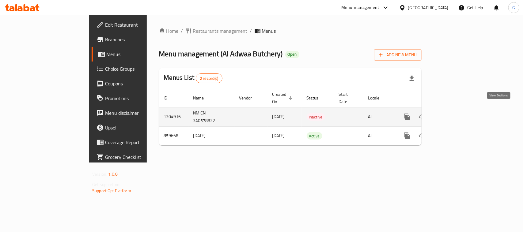
click at [455, 113] on icon "enhanced table" at bounding box center [451, 116] width 7 height 7
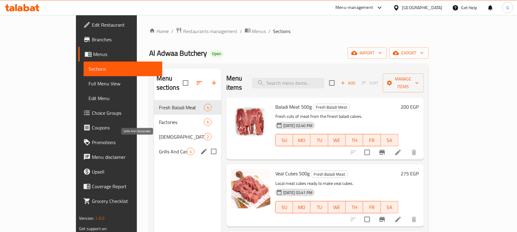
click at [159, 148] on span "Grills And Casseroles" at bounding box center [173, 151] width 28 height 7
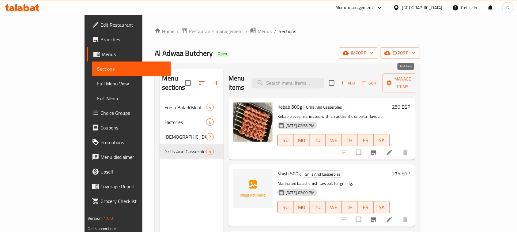
click at [358, 83] on button "Add" at bounding box center [348, 82] width 20 height 9
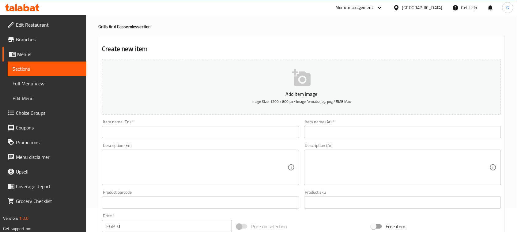
scroll to position [38, 0]
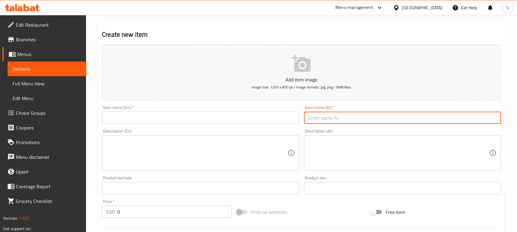
click at [367, 120] on input "text" at bounding box center [402, 118] width 197 height 12
type input "V"
type input "رغيف حواوشي"
click at [319, 118] on input "رغيف حواوشي" at bounding box center [402, 118] width 197 height 12
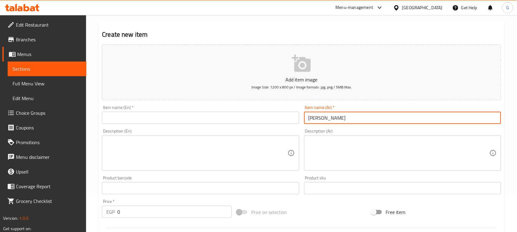
click at [319, 118] on input "رغيف حواوشي" at bounding box center [402, 118] width 197 height 12
click at [263, 113] on input "text" at bounding box center [200, 118] width 197 height 12
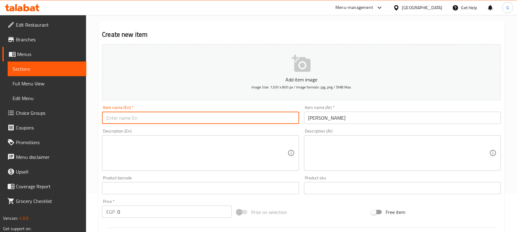
paste input "Hawawshi loaf"
type input "Hawawshi Loaf"
click at [352, 151] on textarea at bounding box center [399, 153] width 181 height 29
paste textarea "رغيف حواوشي بلدي مليان لحمة متبلة."
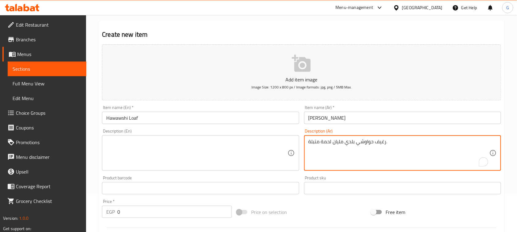
type textarea "رغيف حواوشي بلدي مليان لحمة متبلة."
click at [259, 157] on textarea at bounding box center [196, 153] width 181 height 29
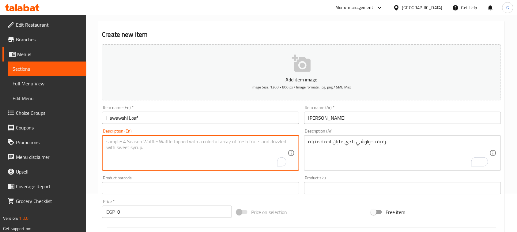
paste textarea "Hawawshi loaf filled with spiced meat."
type textarea "Hawawshi loaf filled with spiced meat."
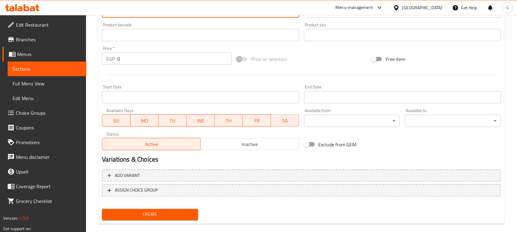
scroll to position [199, 0]
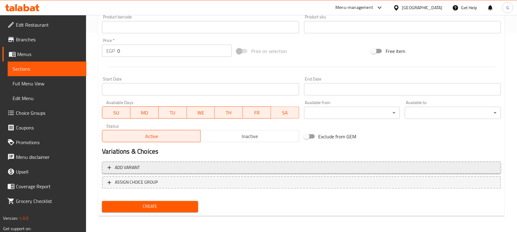
click at [384, 170] on span "Add variant" at bounding box center [302, 168] width 388 height 8
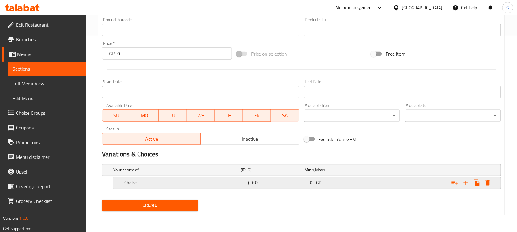
scroll to position [196, 0]
click at [466, 185] on icon "Expand" at bounding box center [466, 183] width 4 height 4
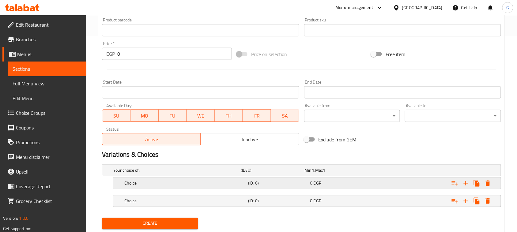
scroll to position [214, 0]
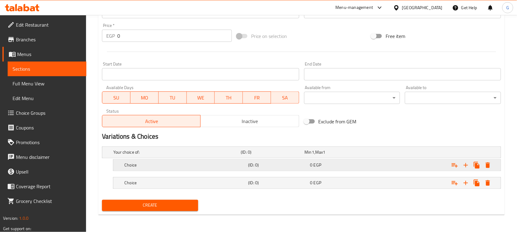
click at [302, 156] on h5 "(ID: 0)" at bounding box center [271, 153] width 61 height 6
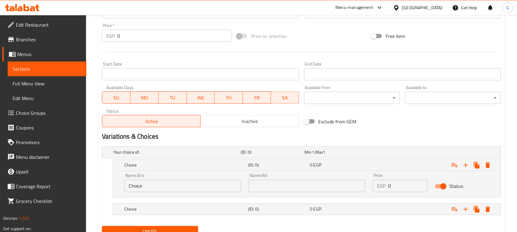
click at [298, 183] on input "text" at bounding box center [307, 186] width 117 height 12
type input "وسط"
click at [290, 156] on h5 "(ID: 0)" at bounding box center [271, 153] width 61 height 6
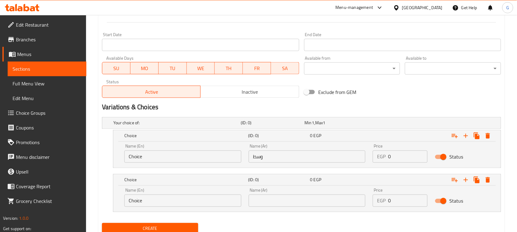
scroll to position [253, 0]
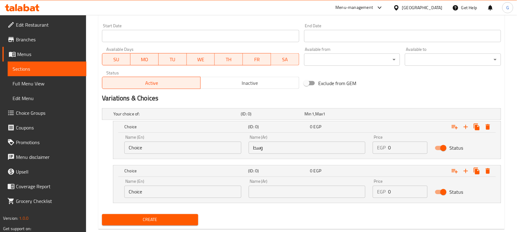
click at [289, 190] on input "text" at bounding box center [307, 192] width 117 height 12
type input "كبير"
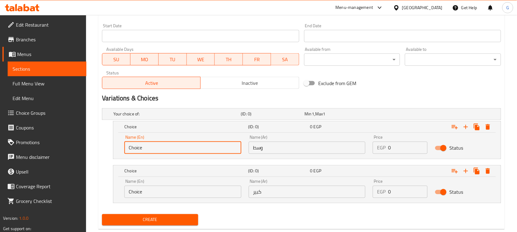
click at [194, 143] on input "Choice" at bounding box center [182, 148] width 117 height 12
click at [194, 143] on input "text" at bounding box center [182, 148] width 117 height 12
type input "Medium"
click at [157, 195] on input "Choice" at bounding box center [182, 192] width 117 height 12
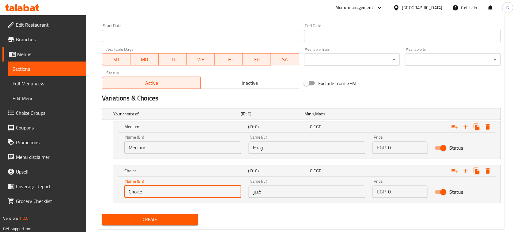
click at [157, 195] on input "Choice" at bounding box center [182, 192] width 117 height 12
click at [166, 191] on input "text" at bounding box center [182, 192] width 117 height 12
type input "Large"
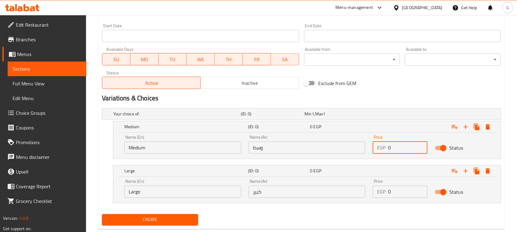
drag, startPoint x: 383, startPoint y: 146, endPoint x: 378, endPoint y: 146, distance: 5.5
click at [378, 146] on div "EGP 0 Price" at bounding box center [400, 148] width 55 height 12
type input "70"
click at [382, 192] on div "EGP 0 Price" at bounding box center [400, 192] width 55 height 12
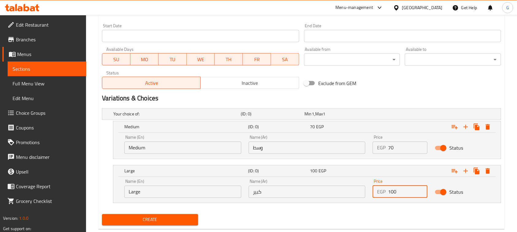
type input "100"
click at [369, 212] on div "Create" at bounding box center [302, 220] width 404 height 16
click at [160, 221] on span "Create" at bounding box center [150, 220] width 86 height 8
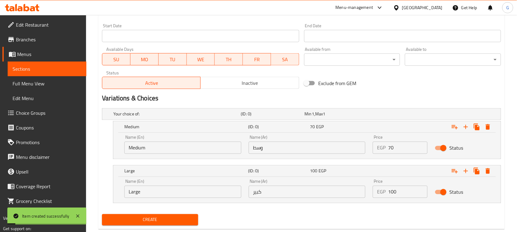
scroll to position [100, 0]
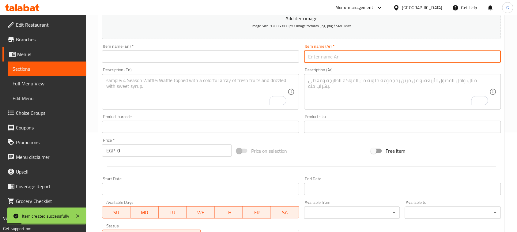
click at [369, 60] on input "text" at bounding box center [402, 57] width 197 height 12
paste input "رغيف حواوشي سجق"
type input "رغيف حواوشي سجق"
click at [226, 61] on input "text" at bounding box center [200, 57] width 197 height 12
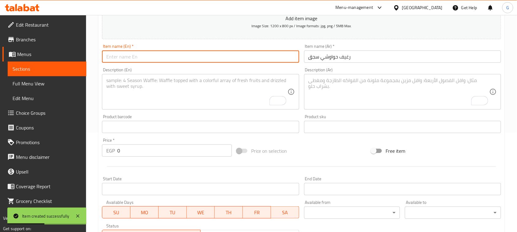
paste input "Sausage Hawawshi Loaf"
type input "Sausage Hawawshi Loaf"
click at [376, 95] on textarea "To enrich screen reader interactions, please activate Accessibility in Grammarl…" at bounding box center [399, 92] width 181 height 29
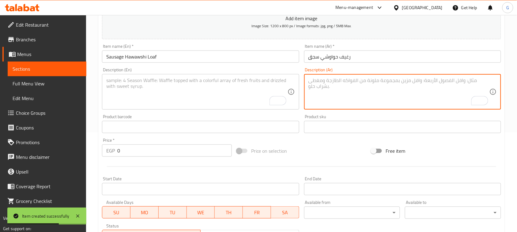
paste textarea "رغيف حواوشي محشي سجق بلدي متبل."
type textarea "رغيف حواوشي محشي سجق بلدي متبل."
click at [229, 97] on textarea "To enrich screen reader interactions, please activate Accessibility in Grammarl…" at bounding box center [196, 92] width 181 height 29
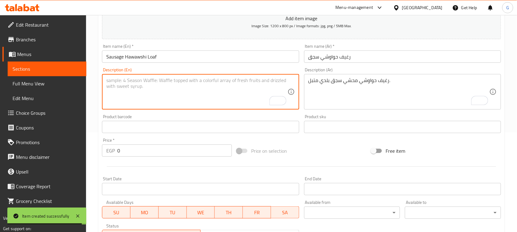
paste textarea "Hawawshi loaf stuffed with spiced local sausage."
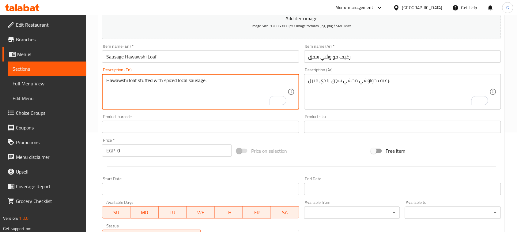
type textarea "Hawawshi loaf stuffed with spiced local sausage."
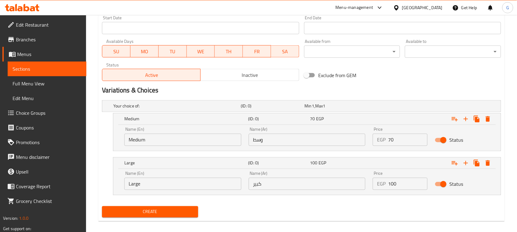
scroll to position [267, 0]
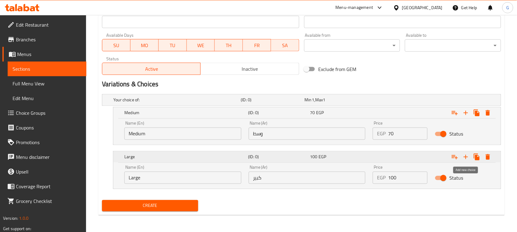
click at [466, 156] on icon "Expand" at bounding box center [466, 157] width 4 height 4
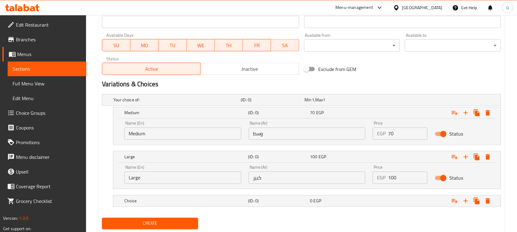
click at [320, 134] on input "وسط" at bounding box center [307, 134] width 117 height 12
type input "صغير"
click at [301, 175] on input "كبير" at bounding box center [307, 178] width 117 height 12
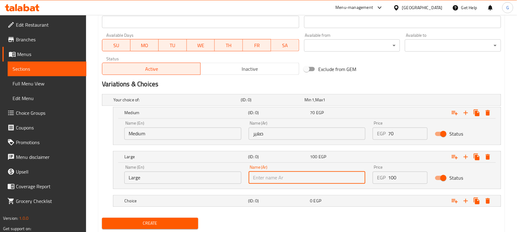
type input "وسط"
click at [285, 104] on div "(ID: 0)" at bounding box center [272, 100] width 64 height 9
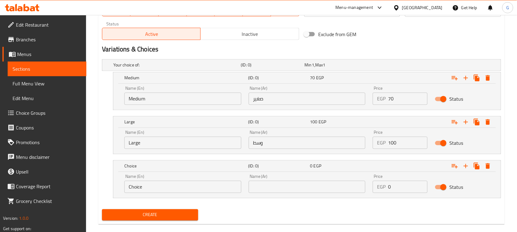
scroll to position [311, 0]
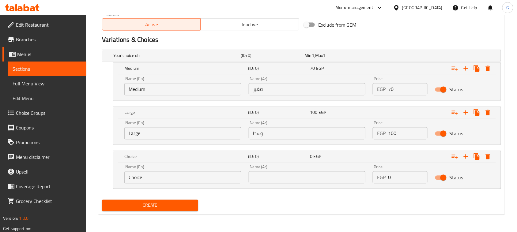
click at [283, 175] on input "text" at bounding box center [307, 178] width 117 height 12
type input "كبير"
click at [142, 87] on input "Medium" at bounding box center [182, 89] width 117 height 12
type input "Choice"
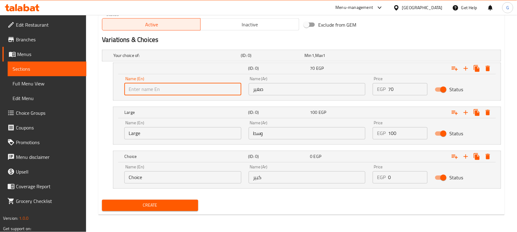
click at [142, 87] on input "text" at bounding box center [182, 89] width 117 height 12
type input "Small"
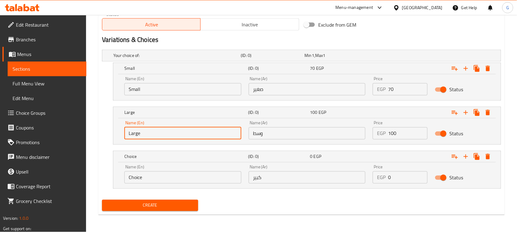
click at [134, 135] on input "Large" at bounding box center [182, 133] width 117 height 12
type input "Choice"
click at [137, 135] on input "text" at bounding box center [182, 133] width 117 height 12
type input "Medium"
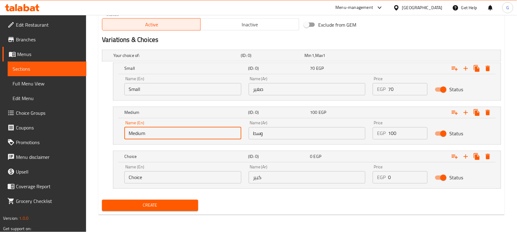
click at [146, 179] on input "Choice" at bounding box center [182, 178] width 117 height 12
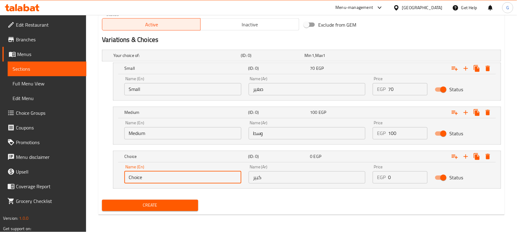
click at [146, 180] on input "Choice" at bounding box center [182, 178] width 117 height 12
click at [146, 179] on input "text" at bounding box center [182, 178] width 117 height 12
type input "Large"
click at [290, 203] on div "Create" at bounding box center [302, 206] width 404 height 16
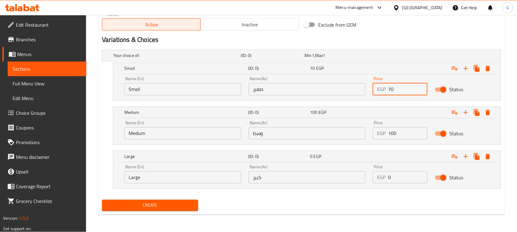
click at [387, 90] on div "EGP 70 Price" at bounding box center [400, 89] width 55 height 12
type input "80"
drag, startPoint x: 387, startPoint y: 134, endPoint x: 379, endPoint y: 135, distance: 7.5
click at [379, 135] on div "EGP 100 Price" at bounding box center [400, 133] width 55 height 12
type input "100"
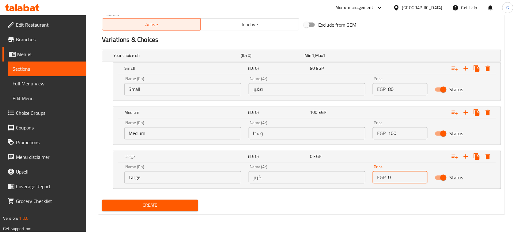
drag, startPoint x: 388, startPoint y: 180, endPoint x: 375, endPoint y: 179, distance: 12.6
click at [375, 179] on div "EGP 0 Price" at bounding box center [400, 178] width 55 height 12
drag, startPoint x: 396, startPoint y: 180, endPoint x: 370, endPoint y: 179, distance: 26.1
click at [370, 179] on div "Price EGP 0 Price" at bounding box center [400, 174] width 62 height 26
type input "120"
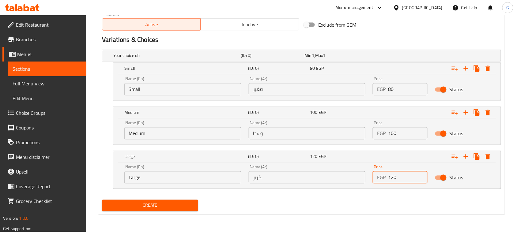
click at [364, 199] on div "Create" at bounding box center [302, 206] width 404 height 16
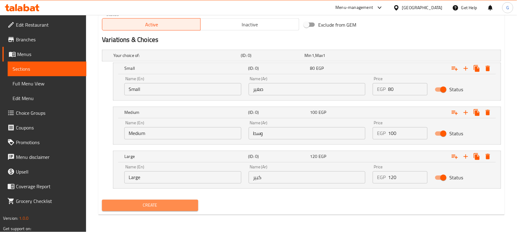
click at [171, 205] on span "Create" at bounding box center [150, 206] width 86 height 8
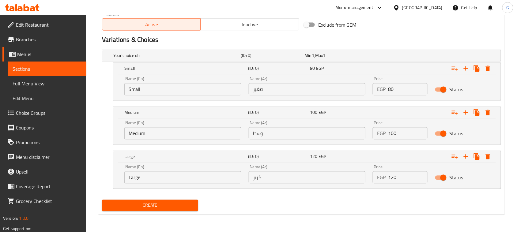
drag, startPoint x: 516, startPoint y: 48, endPoint x: 448, endPoint y: 23, distance: 72.5
click at [385, 44] on h2 "Variations & Choices" at bounding box center [301, 40] width 399 height 9
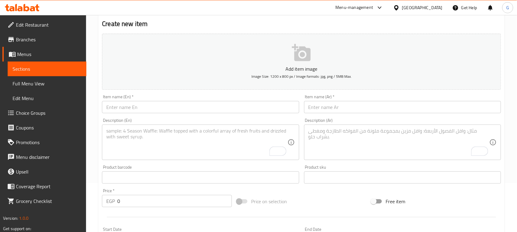
scroll to position [0, 0]
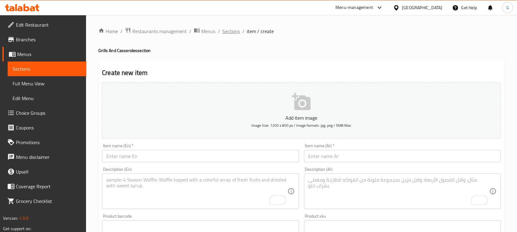
click at [236, 31] on span "Sections" at bounding box center [230, 31] width 17 height 7
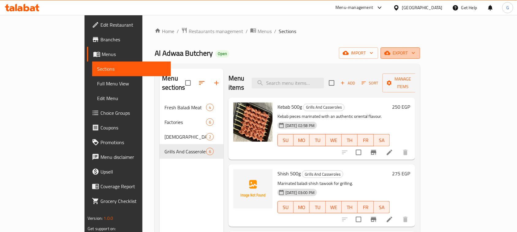
click at [415, 54] on span "export" at bounding box center [401, 53] width 30 height 8
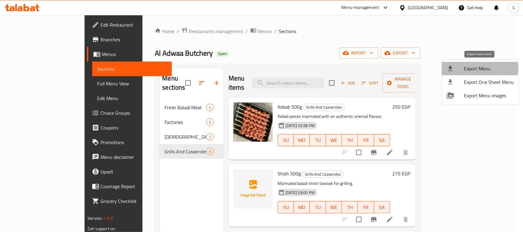
click at [471, 68] on span "Export Menu" at bounding box center [489, 68] width 50 height 7
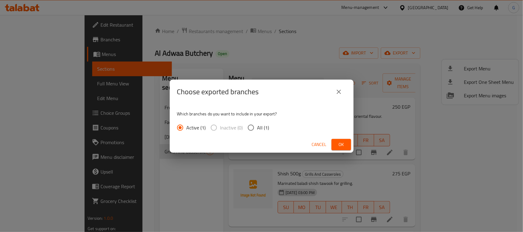
click at [344, 146] on span "Ok" at bounding box center [341, 145] width 10 height 8
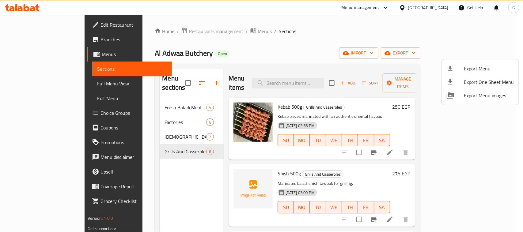
drag, startPoint x: 140, startPoint y: 150, endPoint x: 356, endPoint y: 184, distance: 218.7
click at [140, 150] on div at bounding box center [261, 116] width 523 height 232
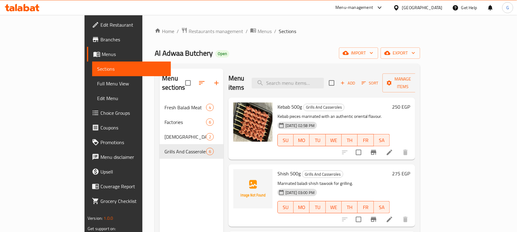
click at [369, 180] on p "Marinated baladi shish tawook for grilling." at bounding box center [334, 184] width 112 height 8
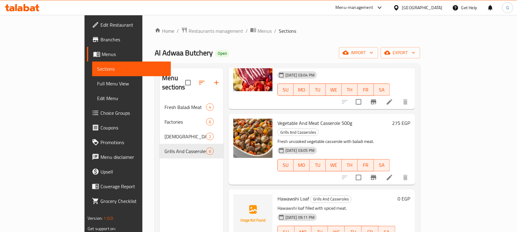
scroll to position [86, 0]
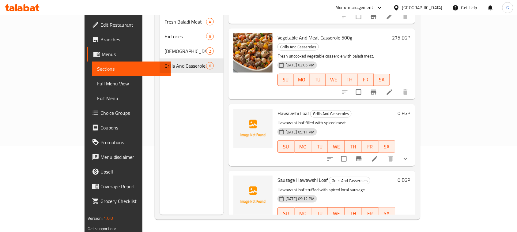
click at [278, 109] on span "Hawawshi Loaf" at bounding box center [294, 113] width 32 height 9
copy h6 "Hawawshi Loaf"
click at [280, 176] on span "Sausage Hawawshi Loaf" at bounding box center [303, 180] width 50 height 9
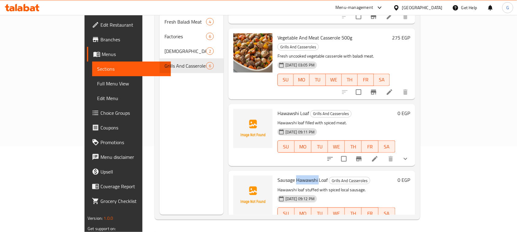
click at [280, 176] on span "Sausage Hawawshi Loaf" at bounding box center [303, 180] width 50 height 9
copy h6 "Sausage Hawawshi Loaf"
click at [102, 56] on span "Menus" at bounding box center [134, 54] width 64 height 7
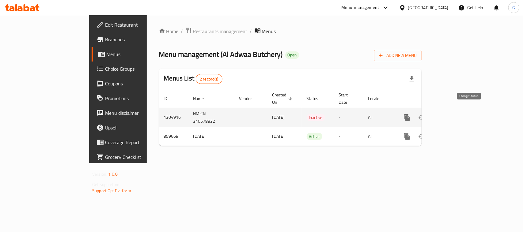
click at [429, 113] on button "enhanced table" at bounding box center [422, 117] width 15 height 15
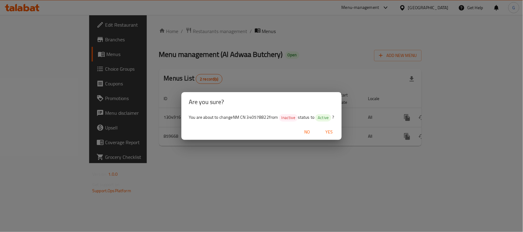
click at [328, 134] on span "Yes" at bounding box center [329, 132] width 15 height 8
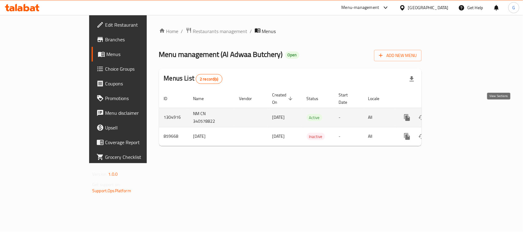
click at [454, 115] on icon "enhanced table" at bounding box center [452, 118] width 6 height 6
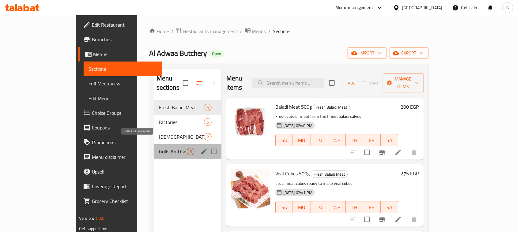
click at [159, 148] on span "Grills And Casseroles" at bounding box center [173, 151] width 28 height 7
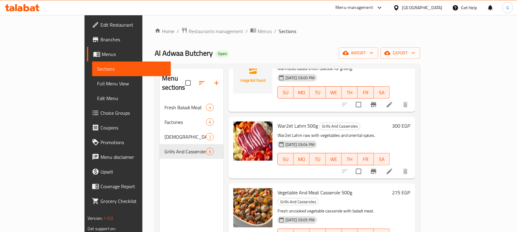
scroll to position [184, 0]
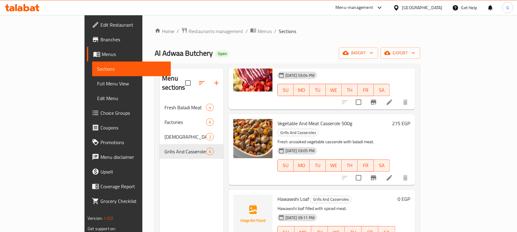
click at [278, 195] on span "Hawawshi Loaf" at bounding box center [294, 199] width 32 height 9
copy h6 "Hawawshi Loaf"
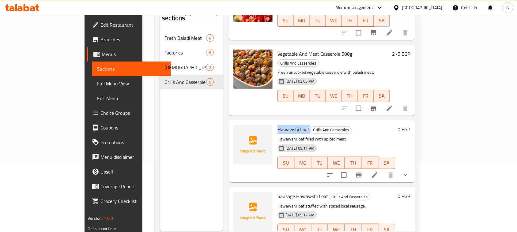
scroll to position [86, 0]
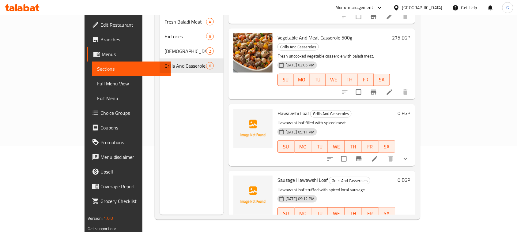
click at [280, 176] on span "Sausage Hawawshi Loaf" at bounding box center [303, 180] width 50 height 9
copy h6 "Sausage Hawawshi Loaf"
click at [432, 6] on div "Egypt" at bounding box center [422, 7] width 40 height 7
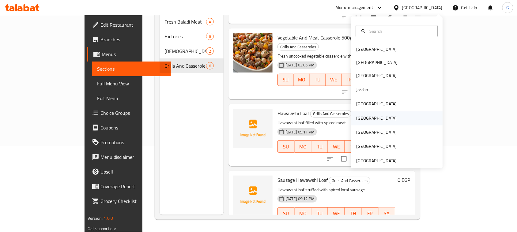
click at [360, 118] on div "[GEOGRAPHIC_DATA]" at bounding box center [377, 118] width 40 height 7
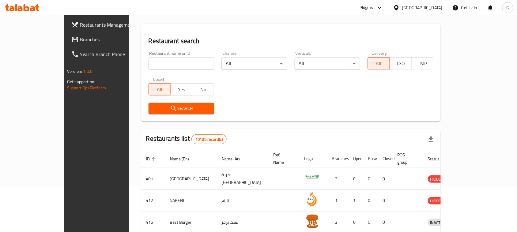
scroll to position [9, 0]
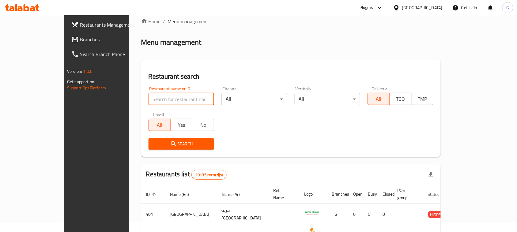
click at [149, 100] on input "search" at bounding box center [182, 99] width 66 height 12
paste input "767347"
type input "767347"
click at [80, 41] on span "Branches" at bounding box center [113, 39] width 66 height 7
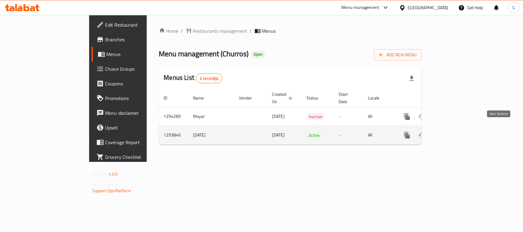
click at [454, 133] on icon "enhanced table" at bounding box center [452, 136] width 6 height 6
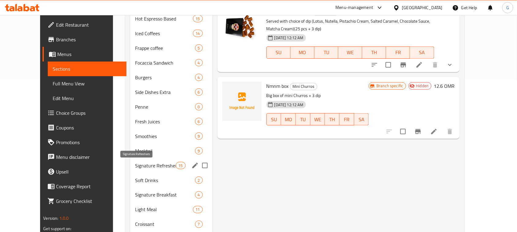
scroll to position [230, 0]
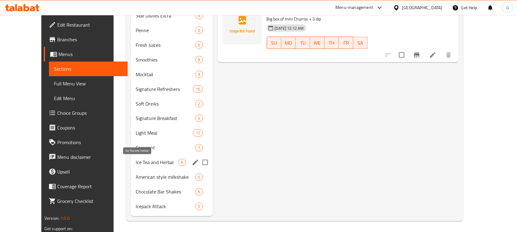
click at [136, 162] on span "Ice Tea and Herbal" at bounding box center [157, 162] width 42 height 7
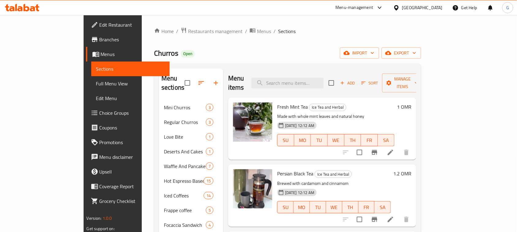
click at [320, 56] on div "Churros Open import export" at bounding box center [287, 52] width 267 height 11
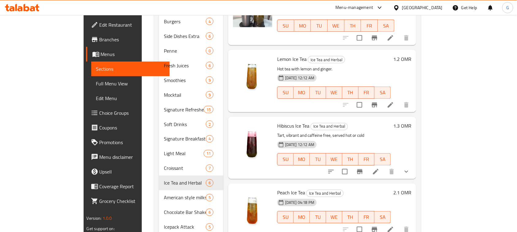
scroll to position [231, 0]
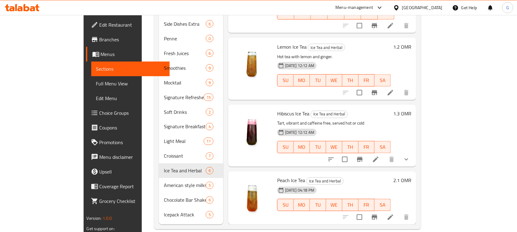
click at [101, 55] on span "Menus" at bounding box center [133, 54] width 64 height 7
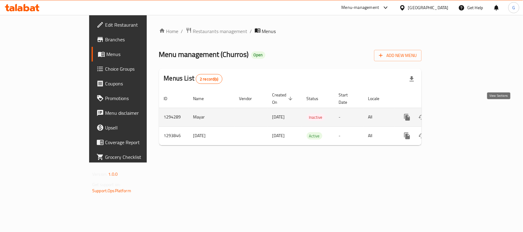
click at [455, 114] on icon "enhanced table" at bounding box center [451, 117] width 7 height 7
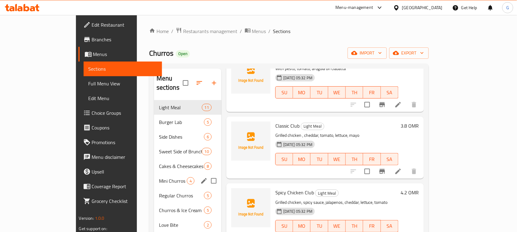
scroll to position [86, 0]
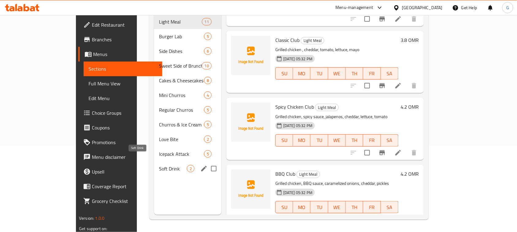
click at [159, 165] on span "Soft Drink" at bounding box center [173, 168] width 28 height 7
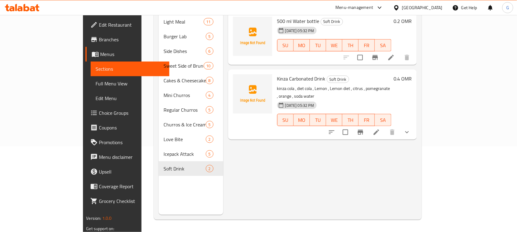
click at [302, 197] on div "Menu items Add Sort Manage items 500 ml Water bottle Soft Drink [DATE] 05:32 PM…" at bounding box center [320, 99] width 194 height 232
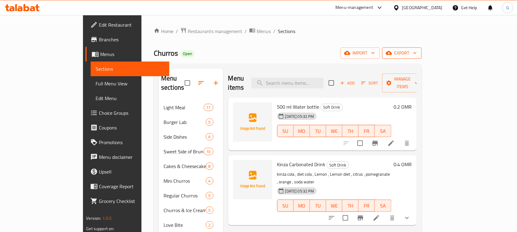
click at [417, 55] on span "export" at bounding box center [402, 53] width 30 height 8
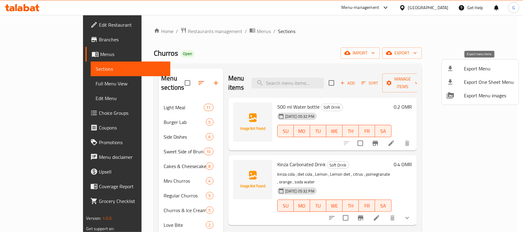
click at [475, 72] on span "Export Menu" at bounding box center [489, 68] width 50 height 7
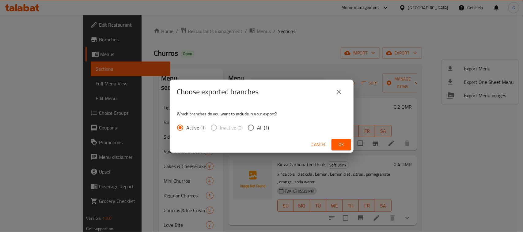
click at [337, 147] on span "Ok" at bounding box center [341, 145] width 10 height 8
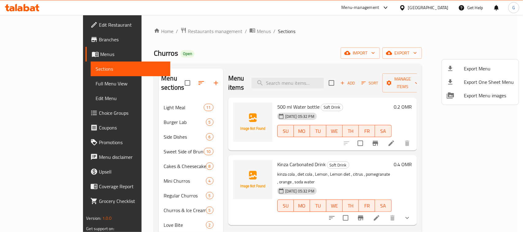
click at [504, 23] on div at bounding box center [261, 116] width 523 height 232
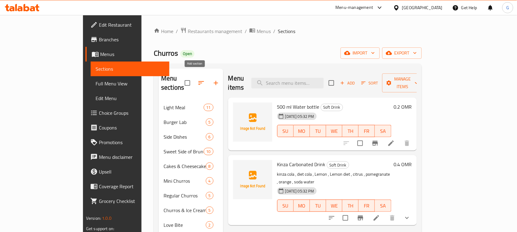
click at [212, 80] on icon "button" at bounding box center [215, 82] width 7 height 7
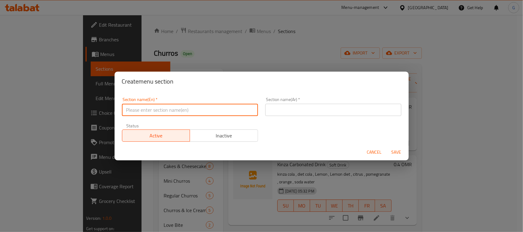
click at [150, 108] on input "text" at bounding box center [190, 110] width 136 height 12
paste input "Ice tea"
type input "Ice tea"
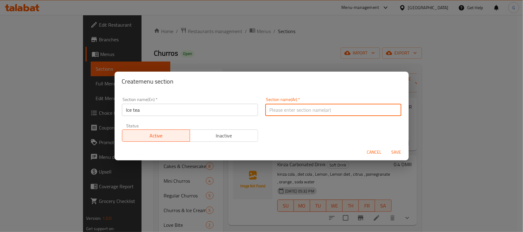
click at [284, 105] on input "text" at bounding box center [333, 110] width 136 height 12
paste input "شاي مثلج"
type input "شاي مثلج"
click at [394, 150] on span "Save" at bounding box center [396, 153] width 15 height 8
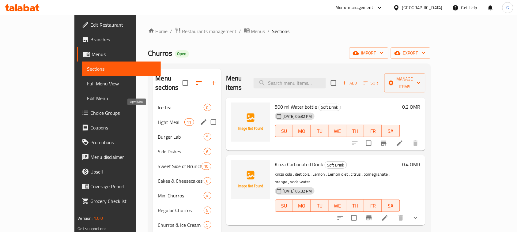
click at [153, 104] on div "Ice tea 0" at bounding box center [187, 107] width 68 height 15
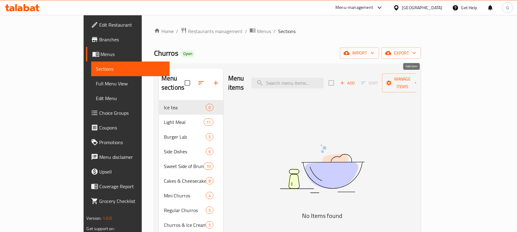
click at [345, 80] on icon "button" at bounding box center [343, 83] width 6 height 6
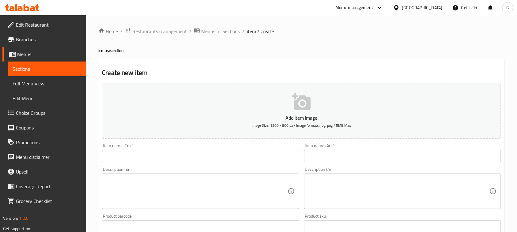
click at [155, 156] on input "text" at bounding box center [200, 156] width 197 height 12
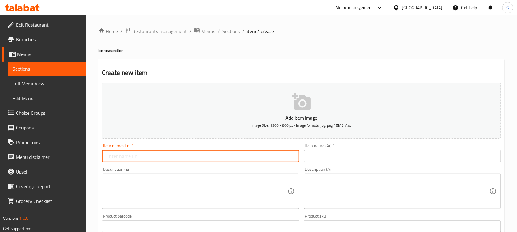
paste input "Passion ice tea"
type input "Passion Ice Tea"
click at [339, 157] on input "text" at bounding box center [402, 156] width 197 height 12
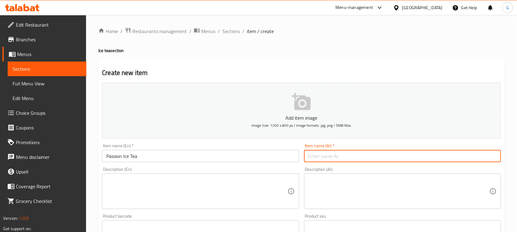
paste input "شاي مثلج بنكهة العاطفة"
click at [338, 155] on input "شاي مثلج بنكهة العاطفة" at bounding box center [402, 156] width 197 height 12
type input "f"
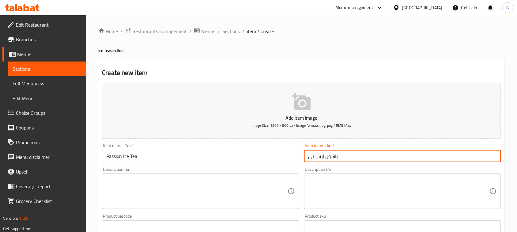
type input "باشون ايس تي"
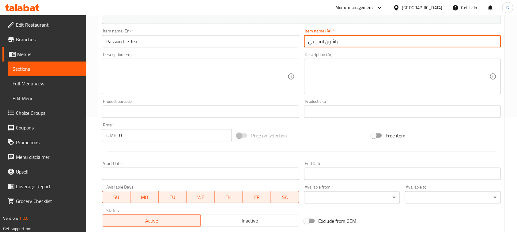
scroll to position [153, 0]
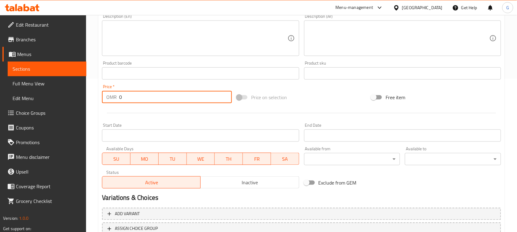
drag, startPoint x: 123, startPoint y: 97, endPoint x: 117, endPoint y: 97, distance: 6.1
click at [117, 97] on div "OMR 0 Price *" at bounding box center [167, 97] width 130 height 12
paste input "1.6"
type input "1.6"
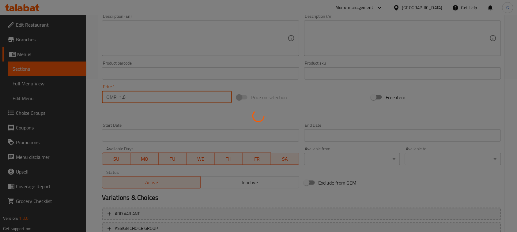
type input "0"
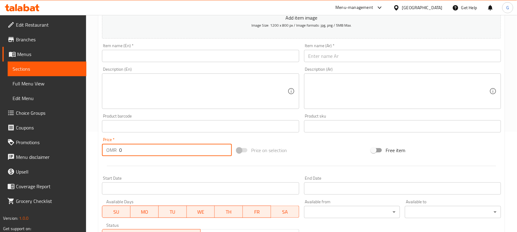
scroll to position [38, 0]
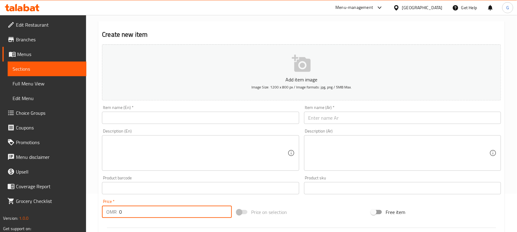
click at [140, 120] on input "text" at bounding box center [200, 118] width 197 height 12
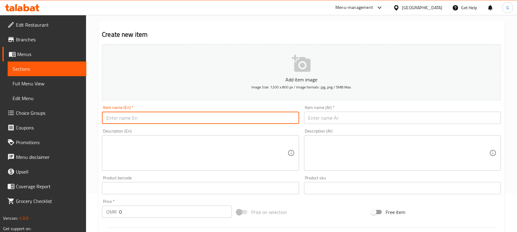
paste input "Strawberry ice tea"
type input "Strawberry ice tea"
click at [347, 118] on input "text" at bounding box center [402, 118] width 197 height 12
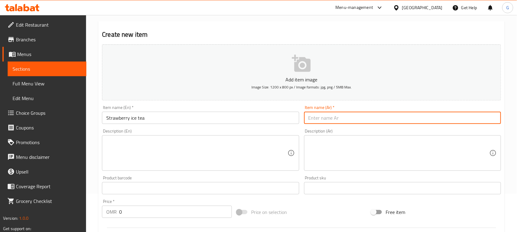
paste input "شاي مثلج بالفراولة"
type input "شاي مثلج بالفراولة"
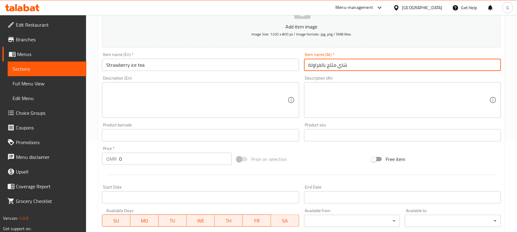
scroll to position [115, 0]
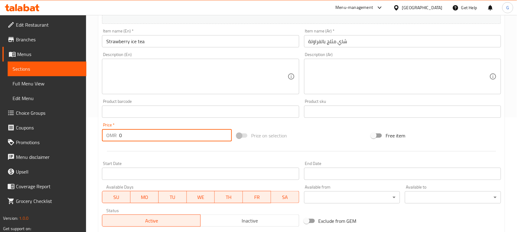
drag, startPoint x: 125, startPoint y: 134, endPoint x: 119, endPoint y: 134, distance: 6.1
click at [120, 135] on input "0" at bounding box center [175, 135] width 113 height 12
paste input "1.6"
type input "1.6"
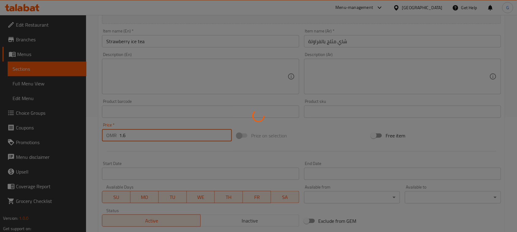
type input "0"
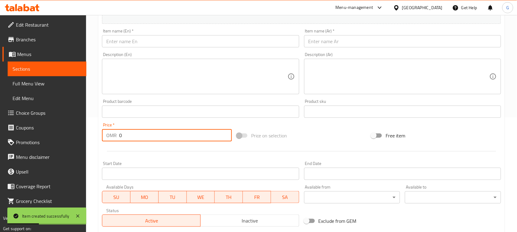
click at [186, 44] on input "text" at bounding box center [200, 41] width 197 height 12
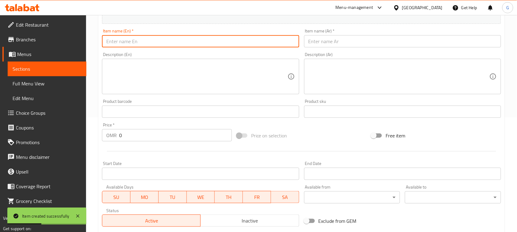
paste input "Raspberry ice tea"
type input "Raspberry ice tea"
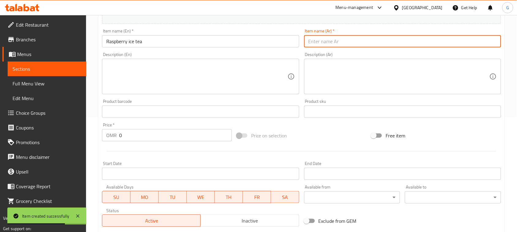
click at [342, 44] on input "text" at bounding box center [402, 41] width 197 height 12
paste input "شاي التوت المثلج"
type input "شاي التوت المثلج"
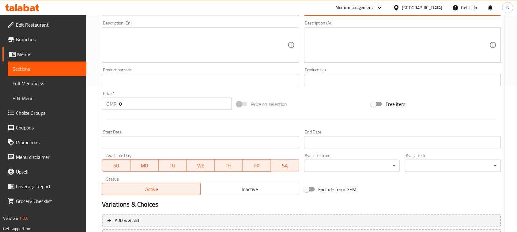
scroll to position [153, 0]
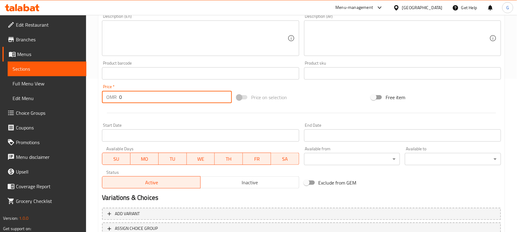
drag, startPoint x: 125, startPoint y: 97, endPoint x: 114, endPoint y: 96, distance: 11.4
click at [115, 97] on div "OMR 0 Price *" at bounding box center [167, 97] width 130 height 12
paste input "1.6"
type input "1.6"
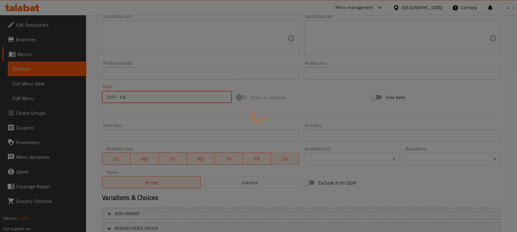
type input "0"
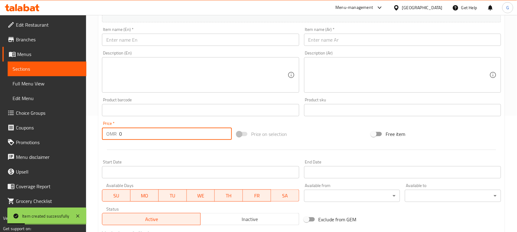
scroll to position [77, 0]
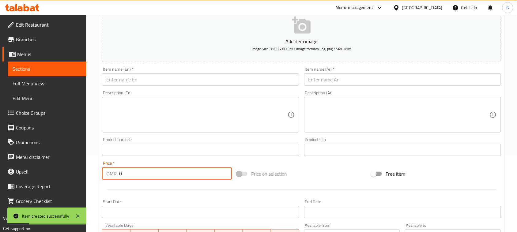
click at [180, 80] on input "text" at bounding box center [200, 80] width 197 height 12
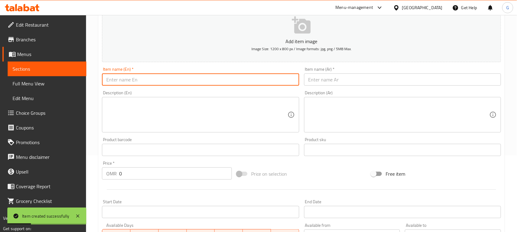
paste input "Peach ice tea"
type input "Peach ice tea"
click at [356, 82] on input "text" at bounding box center [402, 80] width 197 height 12
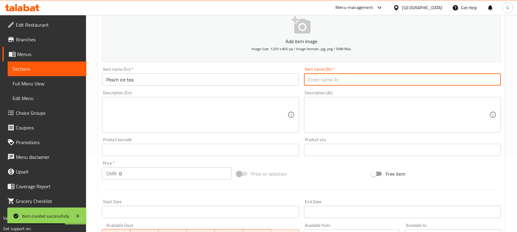
paste input "شاي الخوخ المثلج"
type input "شاي الخوخ المثلج"
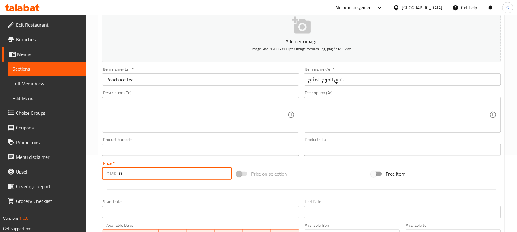
click at [118, 175] on div "OMR 0 Price *" at bounding box center [167, 174] width 130 height 12
paste input "1.6"
type input "1.6"
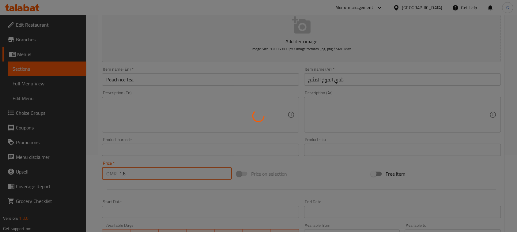
type input "0"
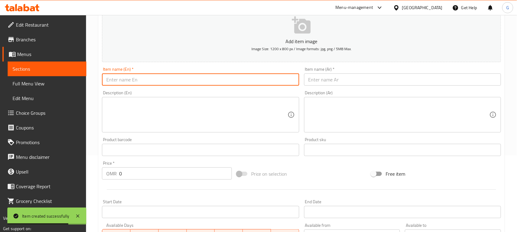
click at [180, 78] on input "text" at bounding box center [200, 80] width 197 height 12
paste input "Lemon ice tea"
type input "Lemon ice tea"
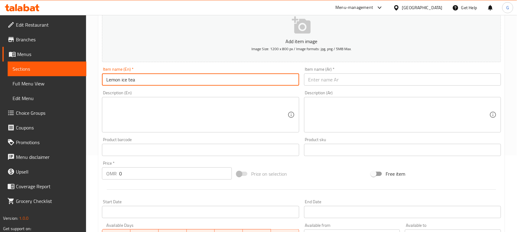
click at [330, 85] on input "text" at bounding box center [402, 80] width 197 height 12
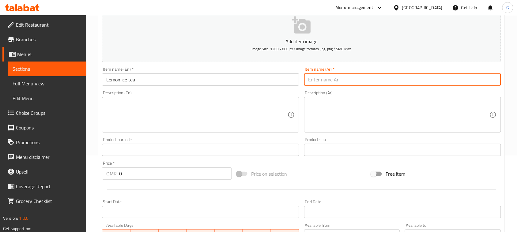
paste input "شاي مثلج بالليمون"
type input "شاي مثلج بالليمون"
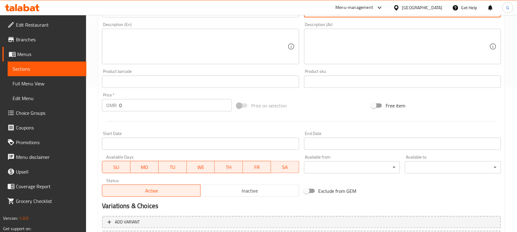
scroll to position [153, 0]
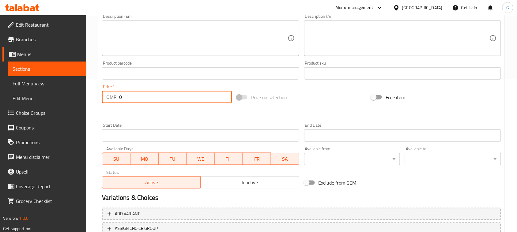
drag, startPoint x: 122, startPoint y: 99, endPoint x: 115, endPoint y: 95, distance: 7.4
click at [117, 97] on div "OMR 0 Price *" at bounding box center [167, 97] width 130 height 12
paste input "1.6"
type input "1.6"
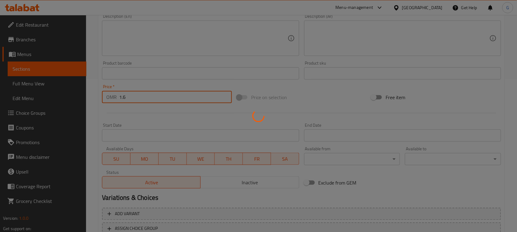
type input "0"
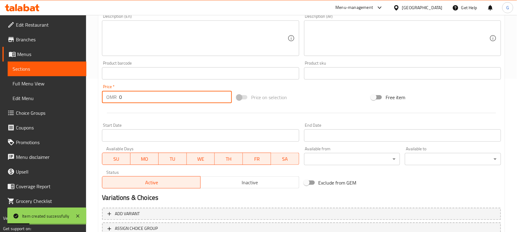
scroll to position [115, 0]
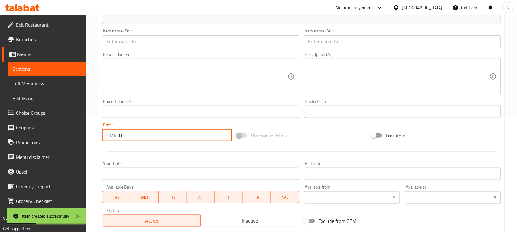
click at [192, 43] on input "text" at bounding box center [200, 41] width 197 height 12
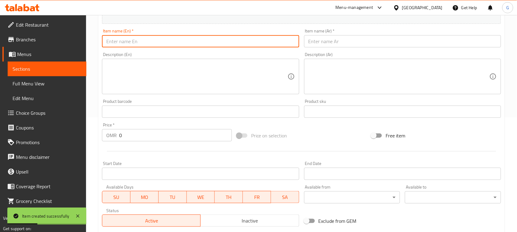
paste input "Hibiscus ice tea"
type input "Hibiscus ice tea"
click at [369, 40] on input "text" at bounding box center [402, 41] width 197 height 12
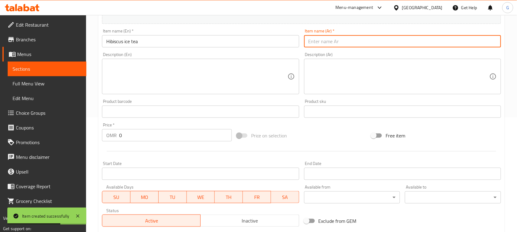
paste input "شاي الكركديه المثلج"
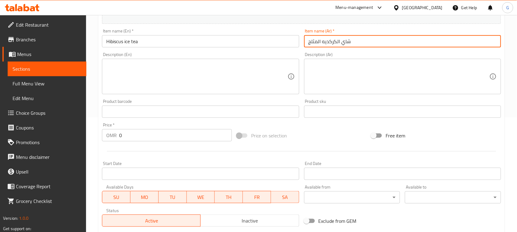
type input "شاي الكركديه المثلج"
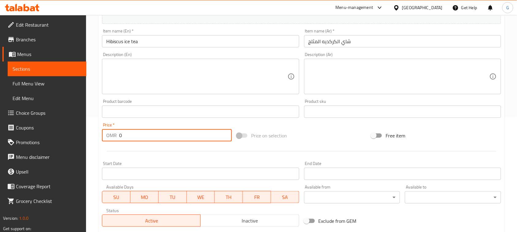
drag, startPoint x: 121, startPoint y: 134, endPoint x: 106, endPoint y: 128, distance: 16.3
click at [114, 132] on div "OMR 0 Price *" at bounding box center [167, 135] width 130 height 12
paste input "1.6"
type input "1.6"
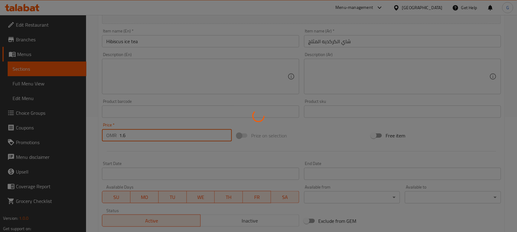
type input "0"
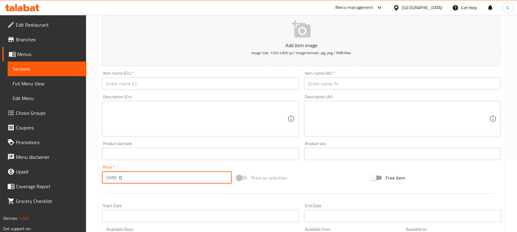
scroll to position [0, 0]
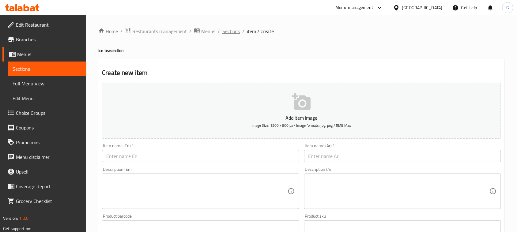
click at [233, 28] on span "Sections" at bounding box center [230, 31] width 17 height 7
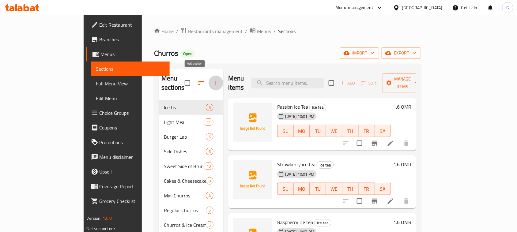
click at [212, 80] on icon "button" at bounding box center [215, 82] width 7 height 7
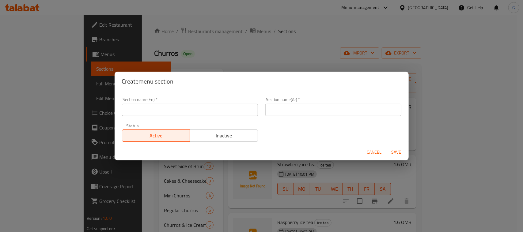
click at [186, 104] on input "text" at bounding box center [190, 110] width 136 height 12
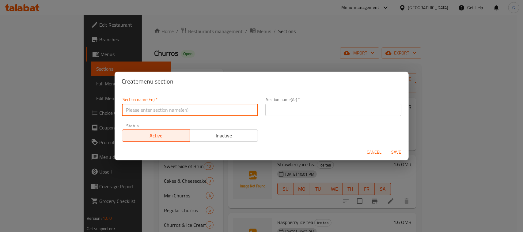
paste input "lemonade refresh"
type input "lemonade refresh"
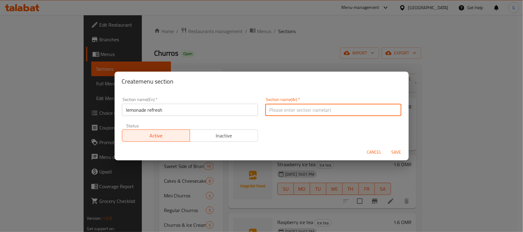
click at [306, 112] on input "text" at bounding box center [333, 110] width 136 height 12
paste input "عصير ليمون منعش"
type input "عصير ليمون منعش"
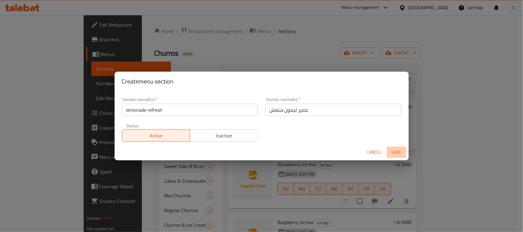
click at [394, 150] on span "Save" at bounding box center [396, 153] width 15 height 8
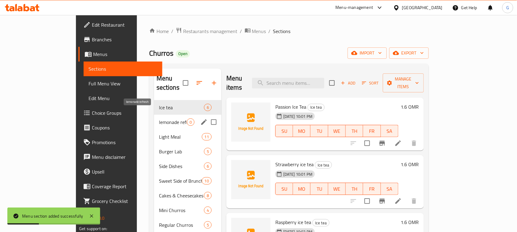
click at [159, 119] on span "lemonade refresh" at bounding box center [173, 122] width 28 height 7
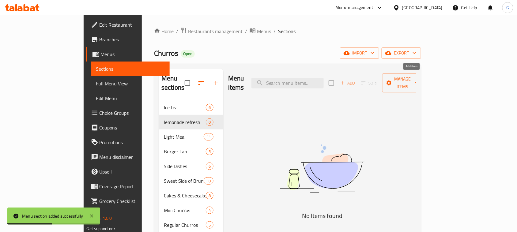
click at [356, 80] on span "Add" at bounding box center [347, 83] width 17 height 7
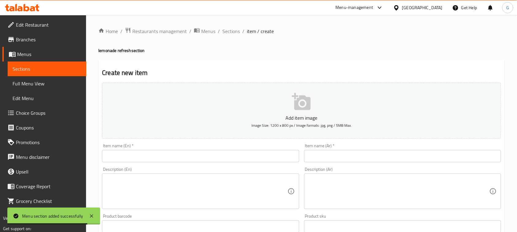
click at [235, 159] on input "text" at bounding box center [200, 156] width 197 height 12
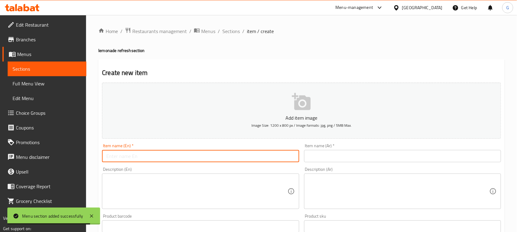
paste input "dragon lemonade"
click at [184, 157] on input "dragon lemonade" at bounding box center [200, 156] width 197 height 12
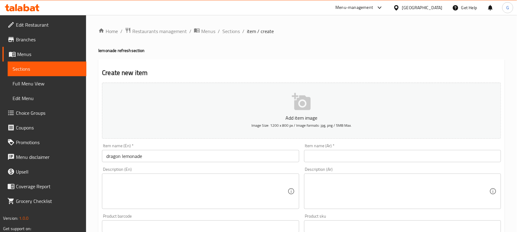
click at [153, 154] on input "dragon lemonade" at bounding box center [200, 156] width 197 height 12
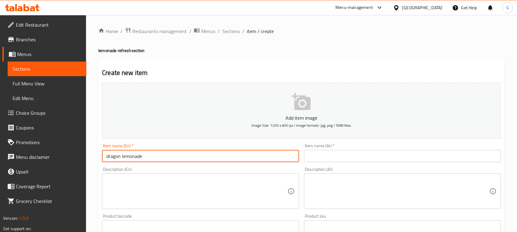
click at [152, 154] on input "dragon lemonade" at bounding box center [200, 156] width 197 height 12
type input "Dragon Lemonade"
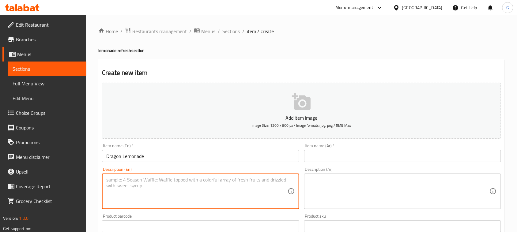
click at [167, 185] on textarea at bounding box center [196, 191] width 181 height 29
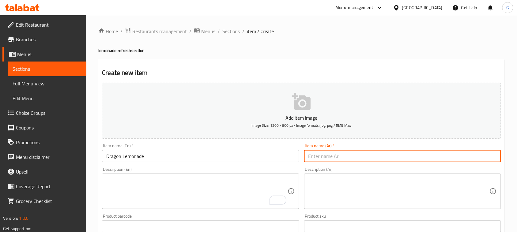
click at [331, 156] on input "text" at bounding box center [402, 156] width 197 height 12
paste input "عصير ليمون التنين"
click at [326, 156] on input "عصير ليمون التنين" at bounding box center [402, 156] width 197 height 12
click at [326, 157] on input "عصير ليمون التنين" at bounding box center [402, 156] width 197 height 12
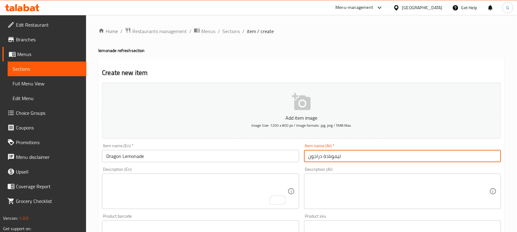
type input "ليمونادة دراجون"
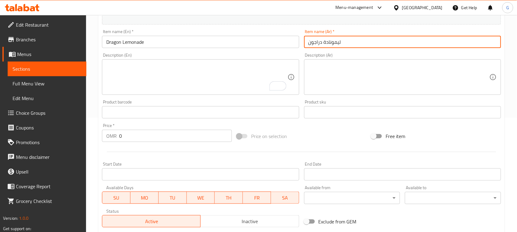
scroll to position [115, 0]
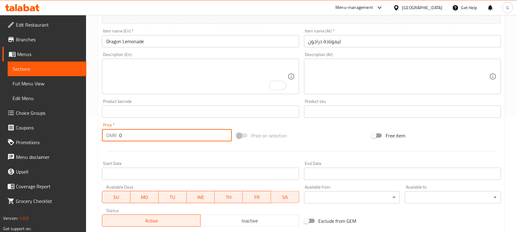
drag, startPoint x: 126, startPoint y: 136, endPoint x: 107, endPoint y: 133, distance: 18.7
click at [115, 135] on div "OMR 0 Price *" at bounding box center [167, 135] width 130 height 12
paste input "1.7"
type input "1.7"
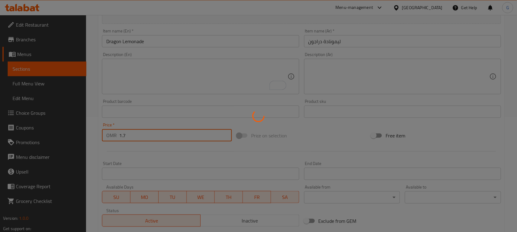
type input "0"
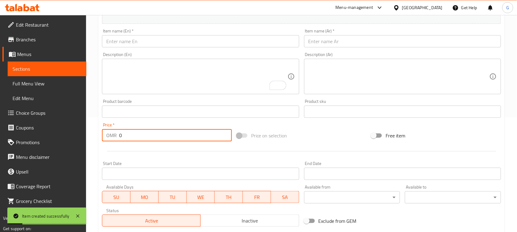
click at [166, 40] on input "text" at bounding box center [200, 41] width 197 height 12
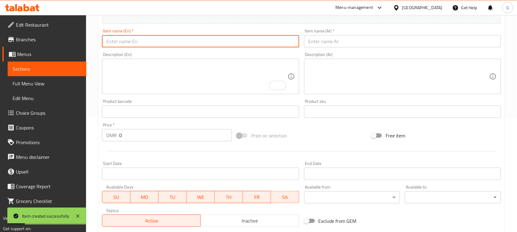
paste input "strawberry lemonade"
type input "Strawberry Lemonade"
click at [351, 42] on input "text" at bounding box center [402, 41] width 197 height 12
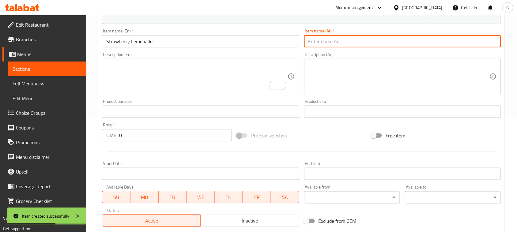
paste input "عصير [PERSON_NAME]"
type input "عصير [PERSON_NAME]"
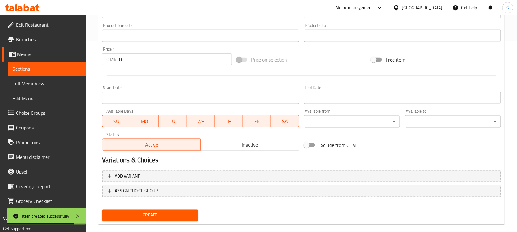
scroll to position [199, 0]
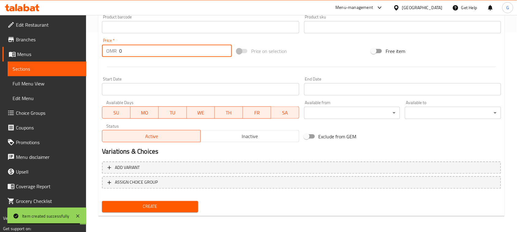
drag, startPoint x: 124, startPoint y: 51, endPoint x: 117, endPoint y: 49, distance: 7.5
click at [117, 49] on div "OMR 0 Price *" at bounding box center [167, 51] width 130 height 12
paste input "1.7"
type input "1.7"
click at [102, 201] on button "Create" at bounding box center [150, 206] width 96 height 11
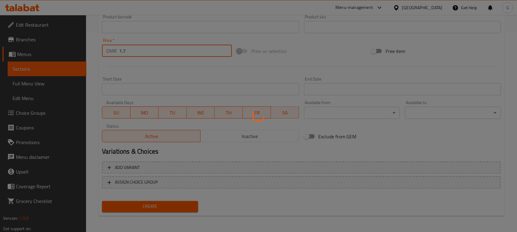
type input "0"
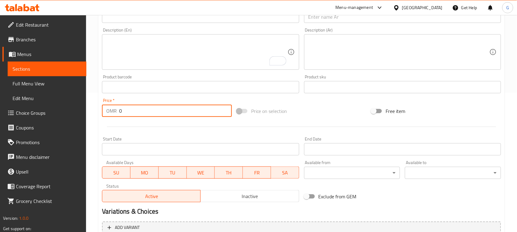
scroll to position [46, 0]
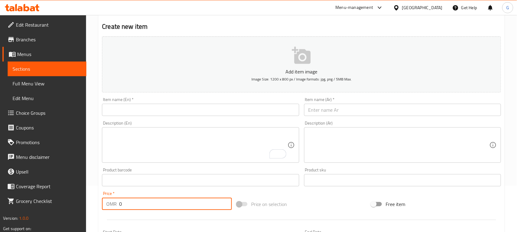
click at [167, 110] on input "text" at bounding box center [200, 110] width 197 height 12
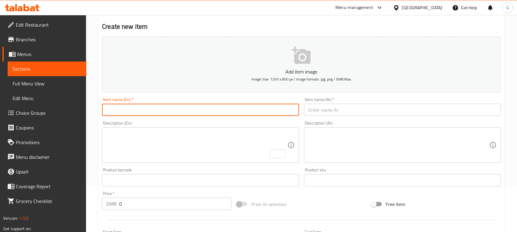
paste input "Raspberry lemonade"
type input "Raspberry lemonade"
click at [335, 110] on input "text" at bounding box center [402, 110] width 197 height 12
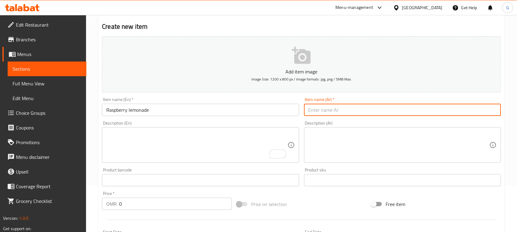
paste input "ليمونادة التوت"
type input "ليمونادة التوت البري"
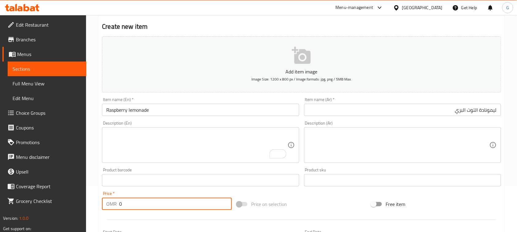
drag, startPoint x: 127, startPoint y: 205, endPoint x: 113, endPoint y: 205, distance: 13.2
click at [113, 205] on div "OMR 0 Price *" at bounding box center [167, 204] width 130 height 12
paste input "1.7"
type input "1.7"
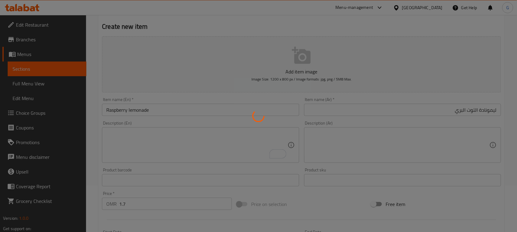
type input "0"
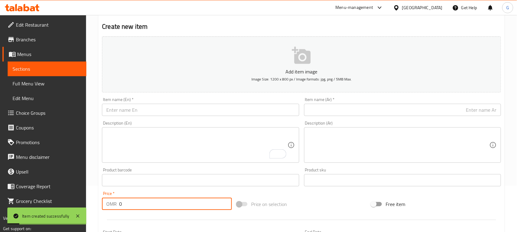
click at [169, 106] on input "text" at bounding box center [200, 110] width 197 height 12
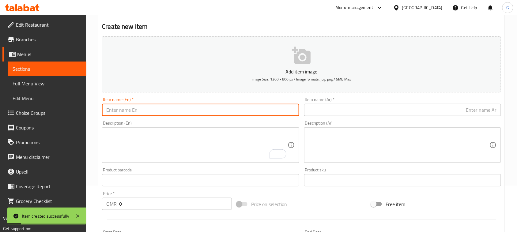
paste input "classic lemonade"
click at [169, 106] on input "classic lemonade" at bounding box center [200, 110] width 197 height 12
click at [169, 107] on input "classic lemonade" at bounding box center [200, 110] width 197 height 12
type input "Classic Lemonade"
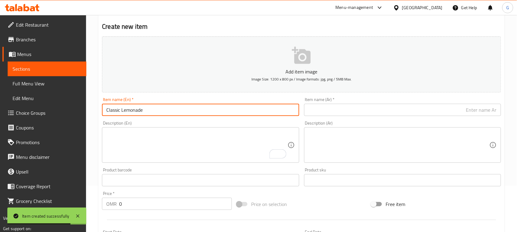
click at [318, 107] on input "text" at bounding box center [402, 110] width 197 height 12
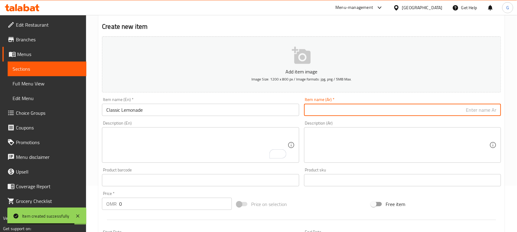
paste input "عصير الليمون الكلاسيكي"
type input "عصير الليمون الكلاسيكي"
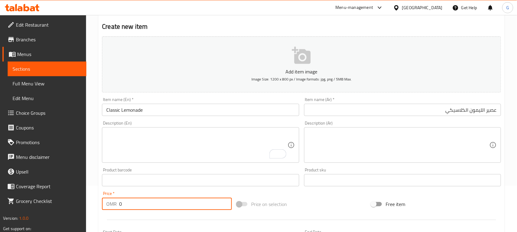
drag, startPoint x: 125, startPoint y: 204, endPoint x: 116, endPoint y: 202, distance: 9.3
click at [116, 202] on div "OMR 0 Price *" at bounding box center [167, 204] width 130 height 12
paste input "1.7"
type input "1.7"
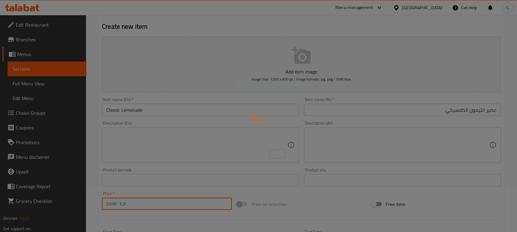
type input "0"
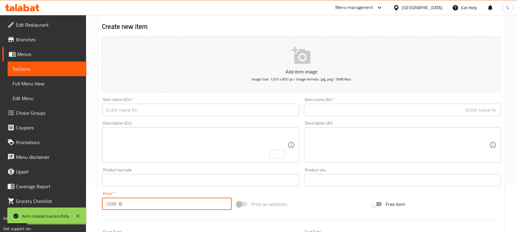
click at [225, 109] on input "text" at bounding box center [200, 110] width 197 height 12
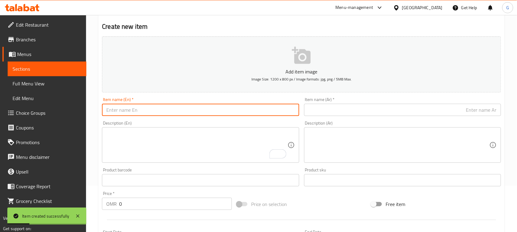
paste input "Lavender lemonade"
type input "Lavender lemonade"
click at [354, 109] on input "text" at bounding box center [402, 110] width 197 height 12
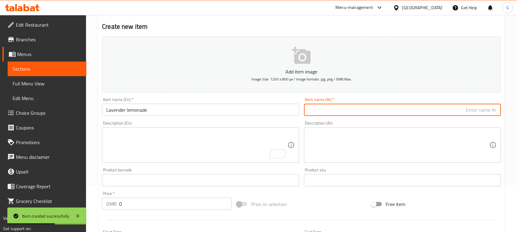
paste input "ليمونادة اللافندر"
type input "ليمونادة اللافندر"
drag, startPoint x: 119, startPoint y: 204, endPoint x: 116, endPoint y: 204, distance: 3.1
click at [117, 204] on div "OMR 0 Price *" at bounding box center [167, 204] width 130 height 12
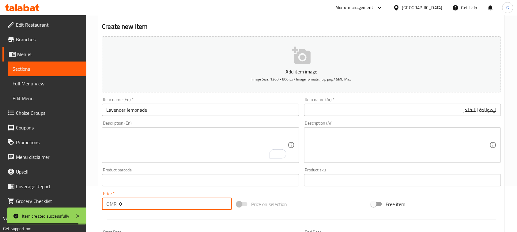
paste input "1.7"
type input "1.7"
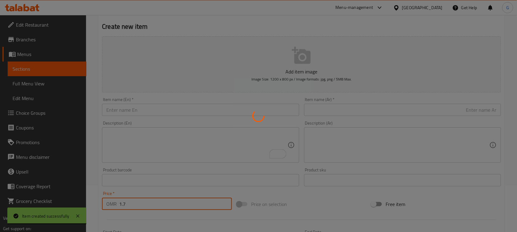
type input "0"
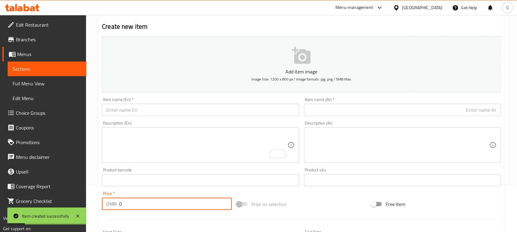
click at [218, 108] on input "text" at bounding box center [200, 110] width 197 height 12
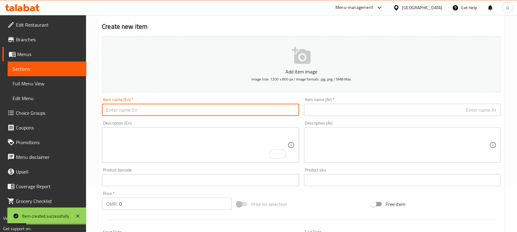
paste input "Pink lemonade"
type input "Pink lemonade"
click at [362, 103] on div "Item name (Ar)   * Item name (Ar) *" at bounding box center [402, 106] width 197 height 19
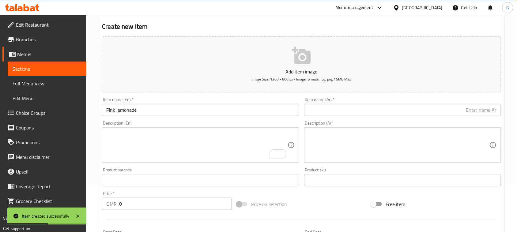
click at [359, 109] on input "text" at bounding box center [402, 110] width 197 height 12
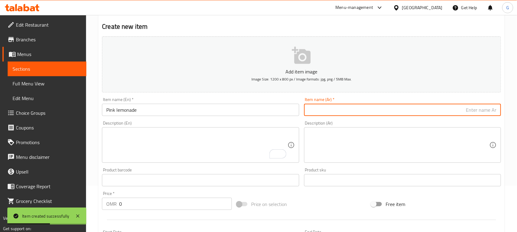
paste input "عصير الليمون الوردي"
type input "عصير الليمون الوردي"
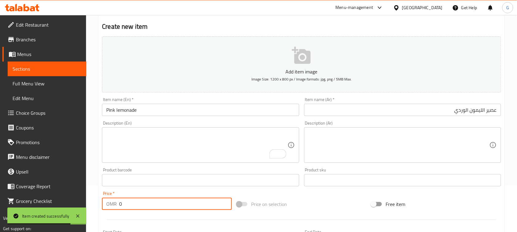
drag, startPoint x: 131, startPoint y: 206, endPoint x: 106, endPoint y: 207, distance: 24.2
click at [108, 206] on div "OMR 0 Price *" at bounding box center [167, 204] width 130 height 12
paste input "1.7"
type input "1.7"
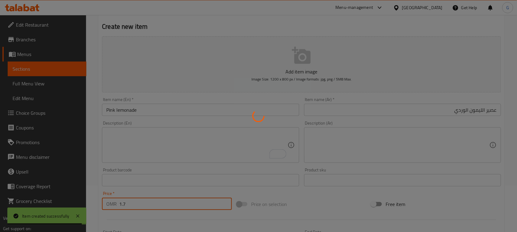
type input "0"
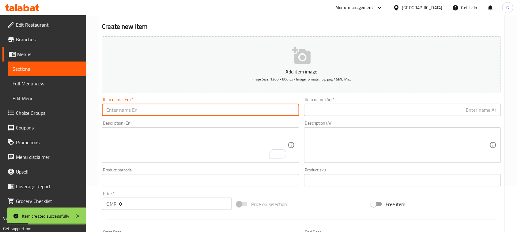
click at [198, 104] on input "text" at bounding box center [200, 110] width 197 height 12
paste input "blueberry lemonade"
type input "Blueberry Lemonade"
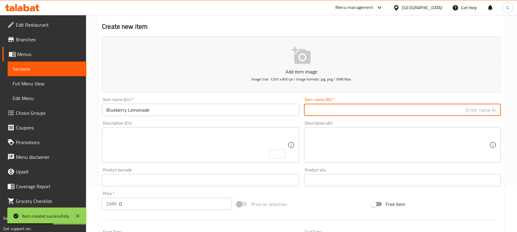
click at [368, 107] on input "text" at bounding box center [402, 110] width 197 height 12
paste input "ليمونادة التوت الأزرق"
type input "ليمونادة التوت الأزرق"
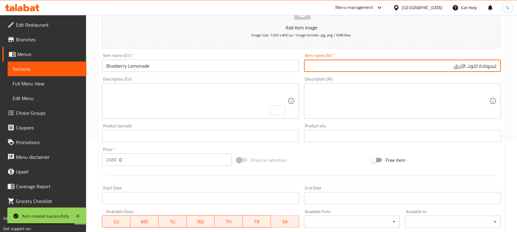
scroll to position [161, 0]
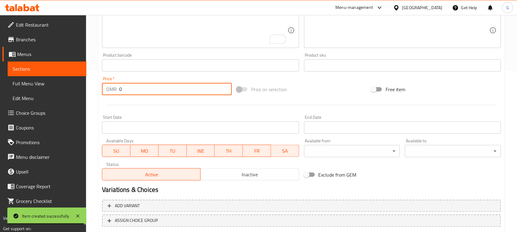
drag, startPoint x: 124, startPoint y: 90, endPoint x: 116, endPoint y: 89, distance: 7.7
click at [116, 89] on div "OMR 0 Price *" at bounding box center [167, 89] width 130 height 12
paste input "1.7"
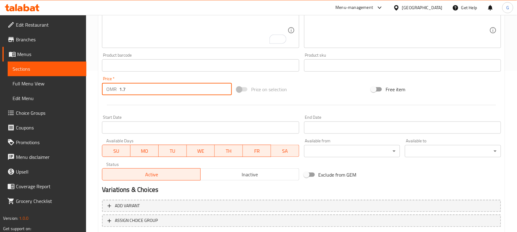
type input "1.7"
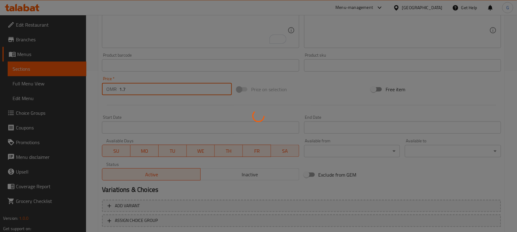
type input "0"
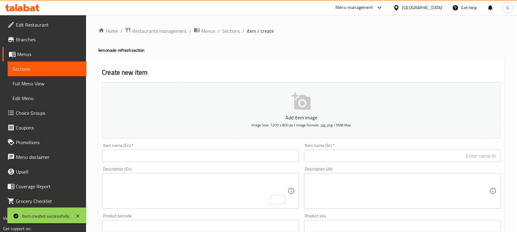
scroll to position [0, 0]
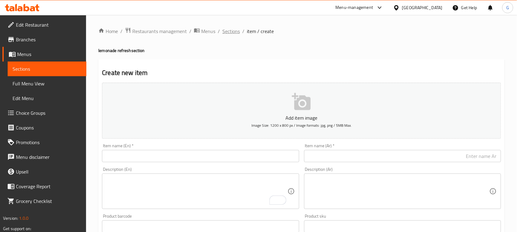
click at [231, 29] on span "Sections" at bounding box center [230, 31] width 17 height 7
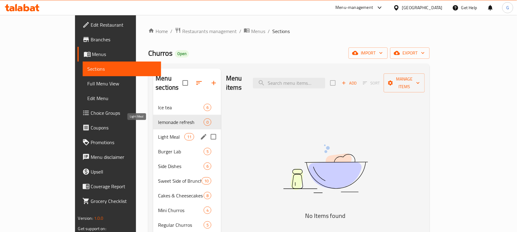
click at [158, 133] on span "Light Meal" at bounding box center [171, 136] width 26 height 7
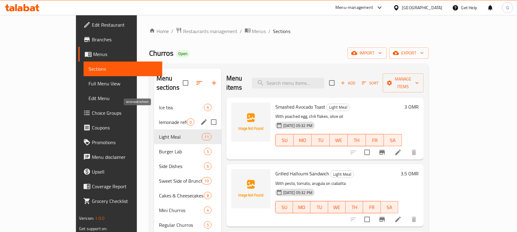
click at [159, 119] on span "lemonade refresh" at bounding box center [173, 122] width 28 height 7
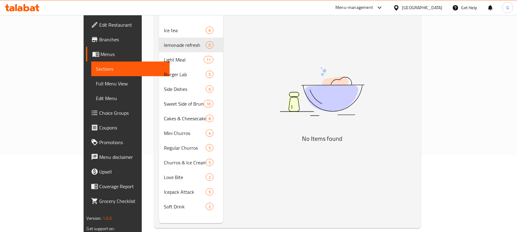
scroll to position [86, 0]
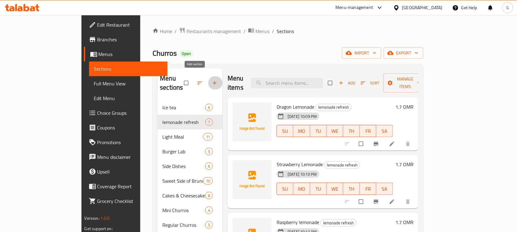
click at [212, 80] on icon "button" at bounding box center [215, 83] width 6 height 6
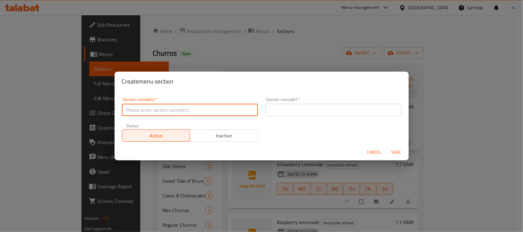
click at [174, 108] on input "text" at bounding box center [190, 110] width 136 height 12
paste input "Signature shakes"
type input "Signature shakes"
click at [316, 108] on input "text" at bounding box center [333, 110] width 136 height 12
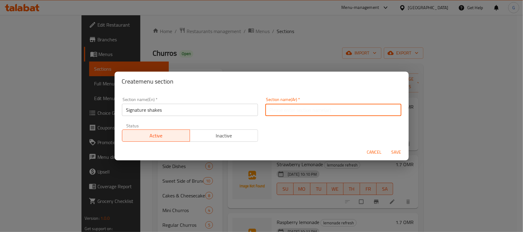
paste input "مشروبات مميزة"
type input "مشروبات مميزة"
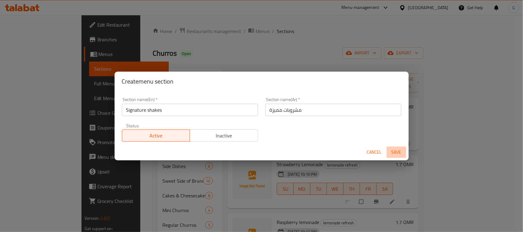
drag, startPoint x: 391, startPoint y: 152, endPoint x: 399, endPoint y: 149, distance: 8.5
click at [391, 152] on span "Save" at bounding box center [396, 153] width 15 height 8
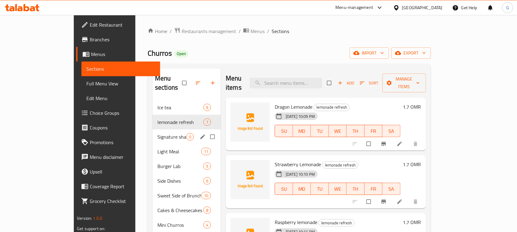
click at [157, 133] on span "Signature shakes" at bounding box center [171, 136] width 29 height 7
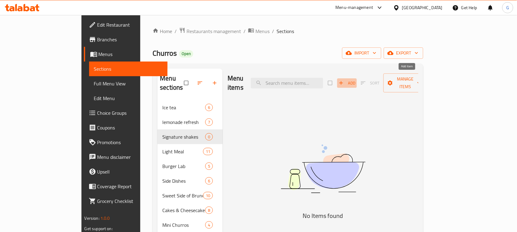
click at [355, 80] on span "Add" at bounding box center [347, 83] width 17 height 7
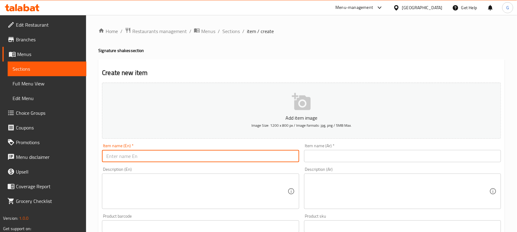
click at [224, 160] on input "text" at bounding box center [200, 156] width 197 height 12
paste input "Fruity shake"
type input "Fruity shake"
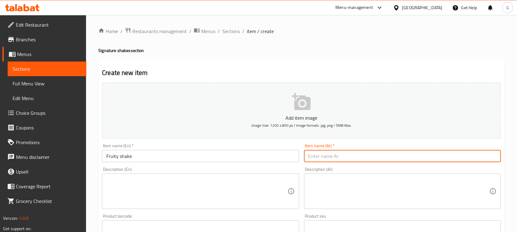
click at [346, 156] on input "text" at bounding box center [402, 156] width 197 height 12
paste input "ميلك شيك بنكهة الفواكه"
type input "ميلك شيك بنكهة الفواكه"
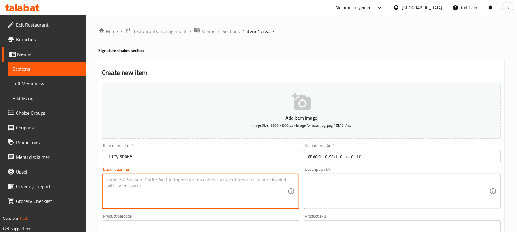
click at [158, 190] on textarea at bounding box center [196, 191] width 181 height 29
paste textarea "American style milkshak with real in house made ice cream"
click at [210, 181] on textarea "American style milkshak with real in house made ice cream" at bounding box center [196, 191] width 181 height 29
click at [209, 182] on textarea "American style milkshak with real in house made ice cream" at bounding box center [196, 191] width 181 height 29
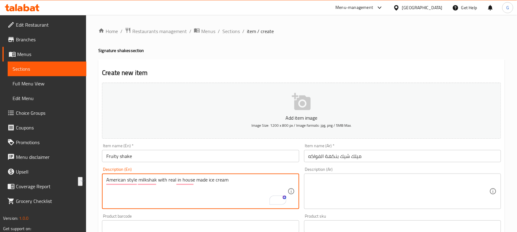
paste textarea "-style milkshake with real, in-house-made ice cream"
type textarea "American-style milkshake with real, in-house-made ice cream"
click at [338, 187] on textarea at bounding box center [399, 191] width 181 height 29
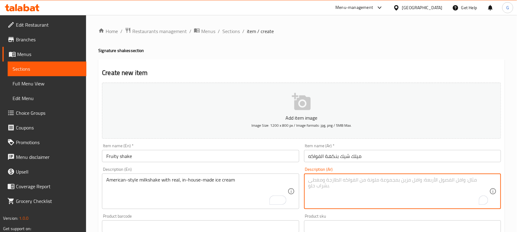
paste textarea "ميلك شيك على الطريقة الأمريكية مع آيس كريم حقيقي مصنوع في المنزل"
type textarea "ميلك شيك على الطريقة الأمريكية مع آيس كريم حقيقي مصنوع في المنزل"
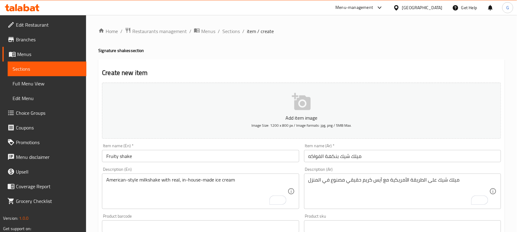
click at [431, 72] on h2 "Create new item" at bounding box center [301, 72] width 399 height 9
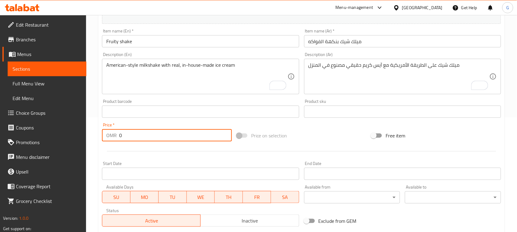
drag, startPoint x: 123, startPoint y: 133, endPoint x: 114, endPoint y: 135, distance: 9.5
click at [114, 135] on div "OMR 0 Price *" at bounding box center [167, 135] width 130 height 12
paste input "2.1"
type input "2.1"
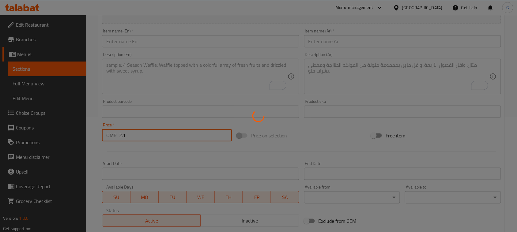
type input "0"
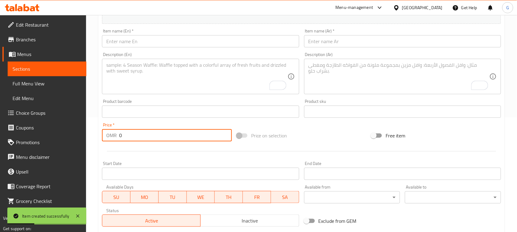
scroll to position [0, 0]
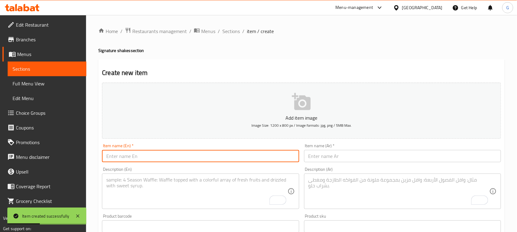
click at [159, 159] on input "text" at bounding box center [200, 156] width 197 height 12
paste input "Nutella Milkshake"
type input "Nutella Milkshake"
click at [318, 155] on input "text" at bounding box center [402, 156] width 197 height 12
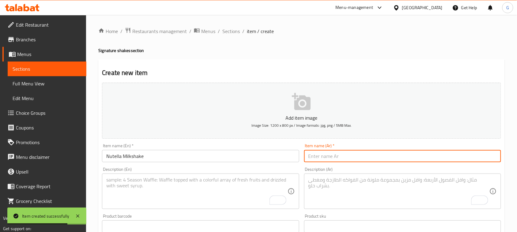
paste input "ميلك شيك نوتيلا"
type input "ميلك شيك نوتيلا"
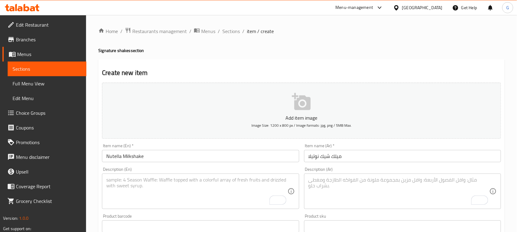
click at [204, 180] on textarea "To enrich screen reader interactions, please activate Accessibility in Grammarl…" at bounding box center [196, 191] width 181 height 29
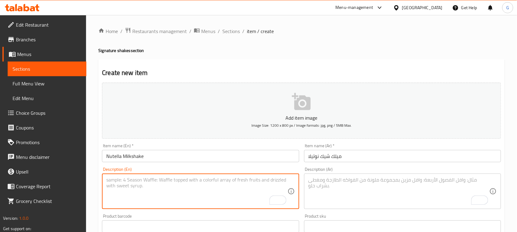
paste textarea "American-style milkshake with real, in-house-made ice cream"
type textarea "American-style milkshake with real, in-house-made ice cream"
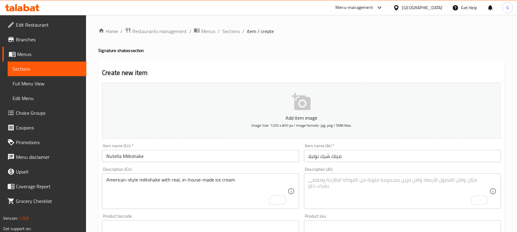
click at [456, 186] on textarea "To enrich screen reader interactions, please activate Accessibility in Grammarl…" at bounding box center [399, 191] width 181 height 29
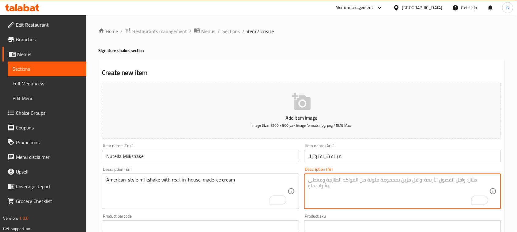
paste textarea "ميلك شيك على الطريقة الأمريكية مع آيس كريم حقيقي مصنوع في المنزل"
type textarea "ميلك شيك على الطريقة الأمريكية مع آيس كريم حقيقي مصنوع في المنزل"
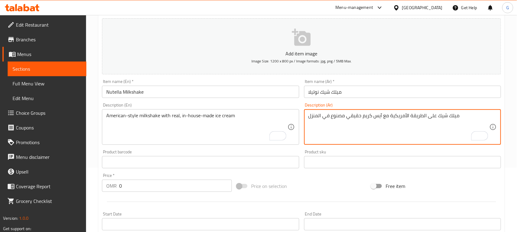
scroll to position [115, 0]
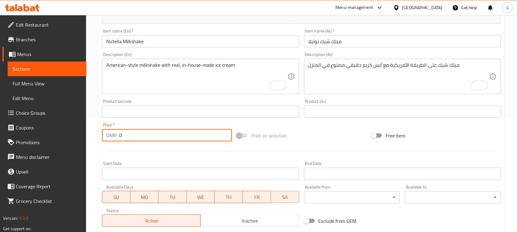
click at [121, 136] on input "0" at bounding box center [175, 135] width 113 height 12
drag, startPoint x: 121, startPoint y: 136, endPoint x: 117, endPoint y: 135, distance: 4.0
click at [117, 135] on div "OMR 0 Price *" at bounding box center [167, 135] width 130 height 12
paste input "2.1"
type input "2.1"
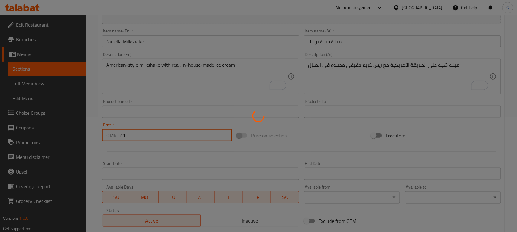
type input "0"
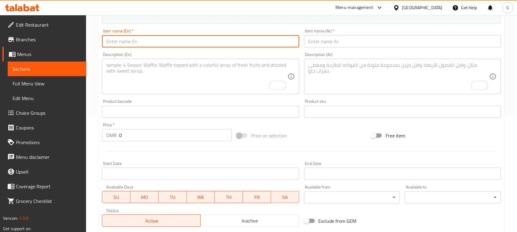
click at [158, 43] on input "text" at bounding box center [200, 41] width 197 height 12
paste input "Pistachio shake"
type input "Pistachio shake"
click at [360, 42] on input "text" at bounding box center [402, 41] width 197 height 12
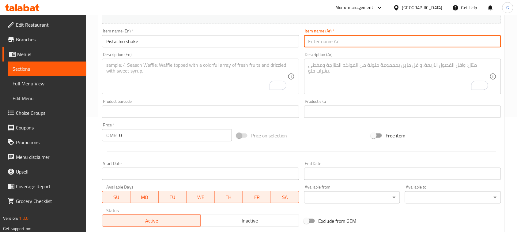
paste input "ميلك شيك الفستق"
type input "ميلك شيك الفستق"
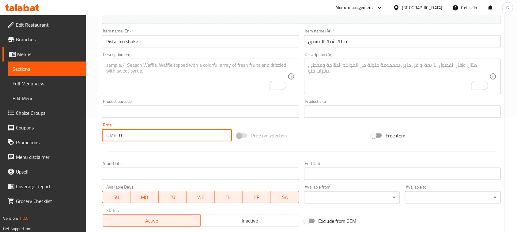
drag, startPoint x: 123, startPoint y: 138, endPoint x: 113, endPoint y: 135, distance: 9.5
click at [113, 135] on div "OMR 0 Price *" at bounding box center [167, 135] width 130 height 12
paste input "2.1"
type input "2.1"
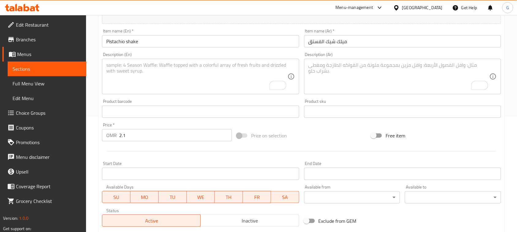
click at [181, 67] on textarea "To enrich screen reader interactions, please activate Accessibility in Grammarl…" at bounding box center [196, 76] width 181 height 29
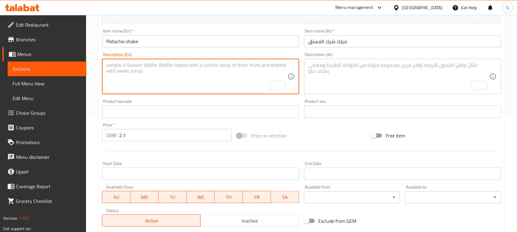
paste textarea "American-style milkshake with real, in-house-made ice cream"
type textarea "American-style milkshake with real, in-house-made ice cream"
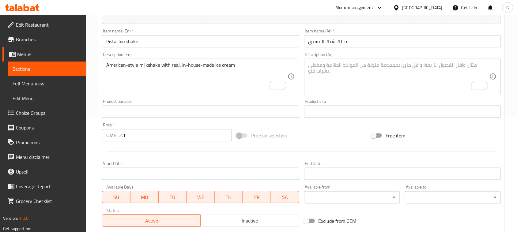
click at [421, 67] on textarea "To enrich screen reader interactions, please activate Accessibility in Grammarl…" at bounding box center [399, 76] width 181 height 29
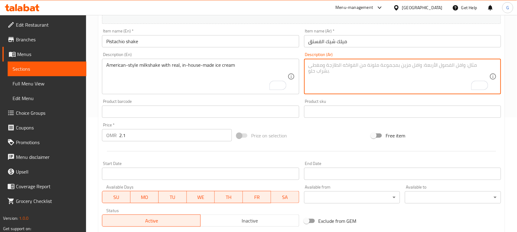
paste textarea "ميلك شيك على الطريقة الأمريكية مع آيس كريم حقيقي مصنوع في المنزل"
type textarea "ميلك شيك على الطريقة الأمريكية مع آيس كريم حقيقي مصنوع في المنزل"
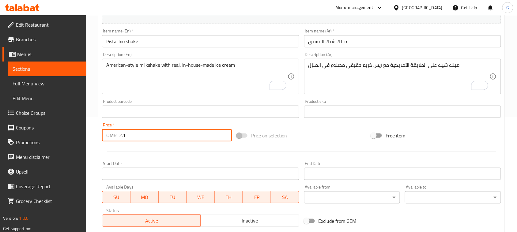
click at [214, 138] on input "2.1" at bounding box center [175, 135] width 113 height 12
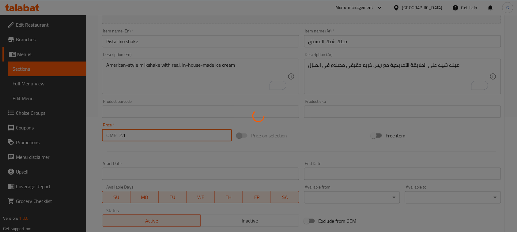
type input "0"
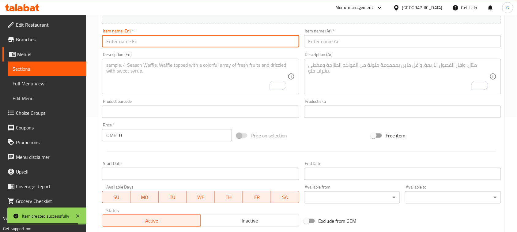
click at [203, 43] on input "text" at bounding box center [200, 41] width 197 height 12
paste input "Lotus Milkshake"
type input "Lotus Milkshake"
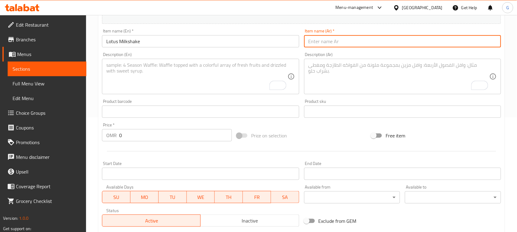
click at [409, 37] on input "text" at bounding box center [402, 41] width 197 height 12
paste input "ميلك شيك اللوتس"
type input "ميلك شيك اللوتس"
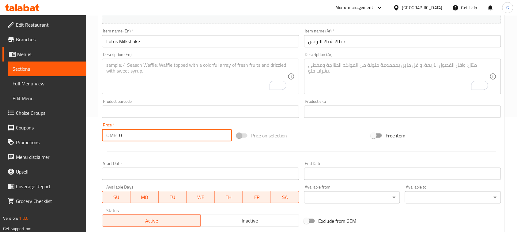
drag, startPoint x: 131, startPoint y: 135, endPoint x: 108, endPoint y: 131, distance: 23.4
click at [108, 131] on div "OMR 0 Price *" at bounding box center [167, 135] width 130 height 12
paste input "2.1"
type input "2.1"
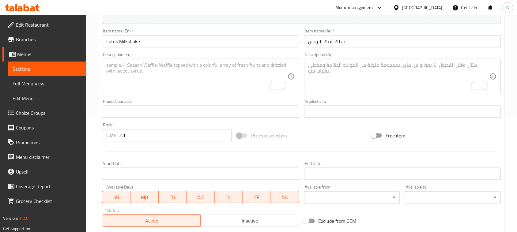
click at [241, 72] on textarea "To enrich screen reader interactions, please activate Accessibility in Grammarl…" at bounding box center [196, 76] width 181 height 29
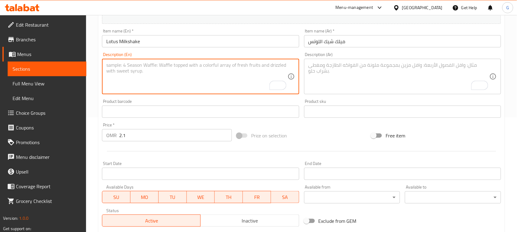
paste textarea "American-style milkshake with real, in-house-made ice cream"
type textarea "American-style milkshake with real, in-house-made ice cream"
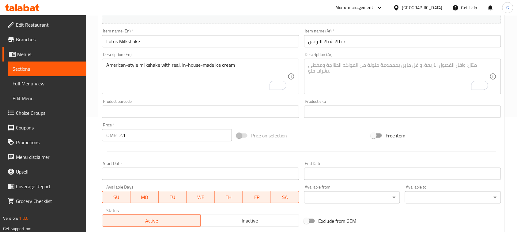
click at [376, 67] on textarea "To enrich screen reader interactions, please activate Accessibility in Grammarl…" at bounding box center [399, 76] width 181 height 29
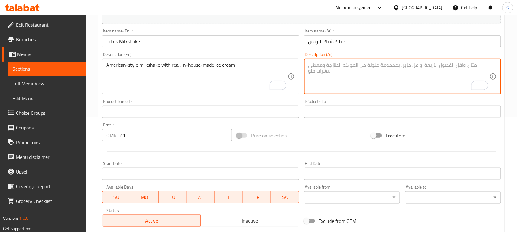
paste textarea "ميلك شيك على الطريقة الأمريكية مع آيس كريم حقيقي مصنوع في المنزل"
type textarea "ميلك شيك على الطريقة الأمريكية مع آيس كريم حقيقي مصنوع في المنزل"
click at [152, 134] on input "2.1" at bounding box center [175, 135] width 113 height 12
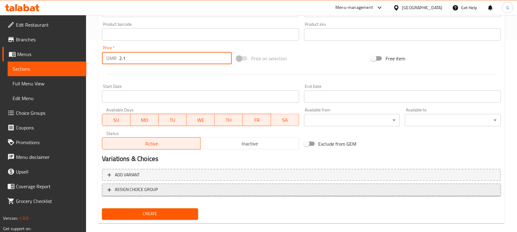
scroll to position [199, 0]
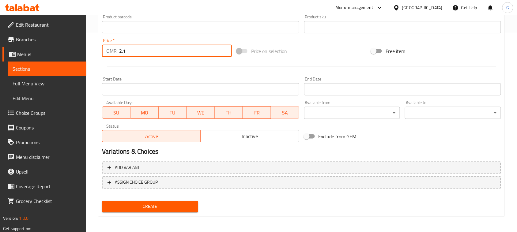
click at [155, 203] on span "Create" at bounding box center [150, 207] width 86 height 8
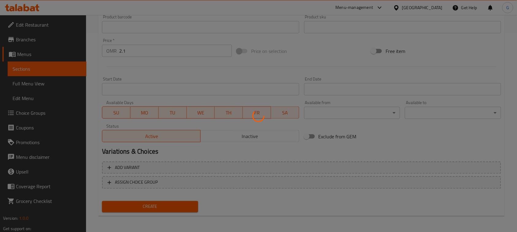
type input "0"
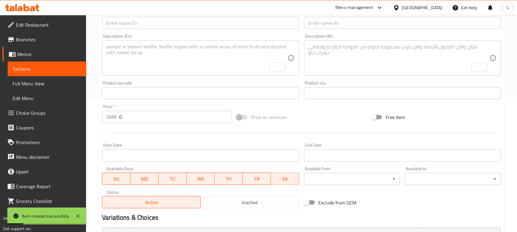
scroll to position [123, 0]
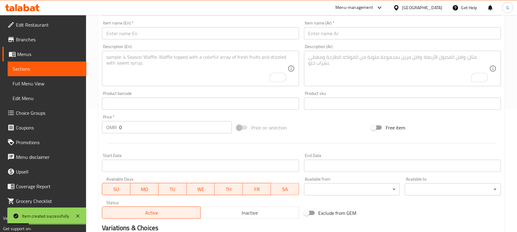
click at [187, 33] on input "text" at bounding box center [200, 33] width 197 height 12
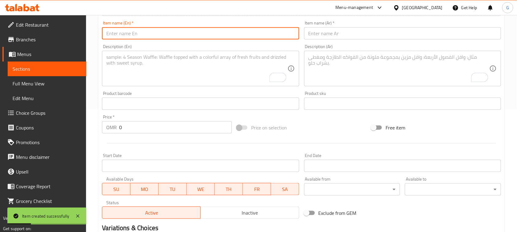
paste input "Oreo shake"
type input "Oreo shake"
click at [348, 36] on input "text" at bounding box center [402, 33] width 197 height 12
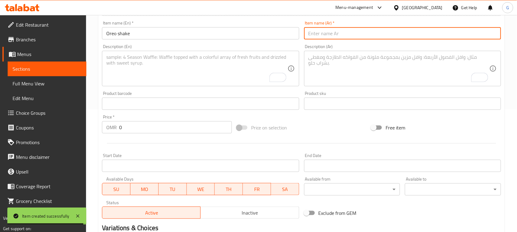
paste input "ميلك شيك أوريو"
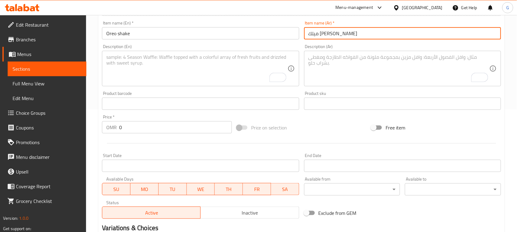
type input "ميلك شيك أوريو"
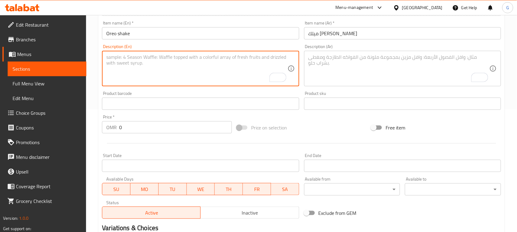
click at [203, 70] on textarea "To enrich screen reader interactions, please activate Accessibility in Grammarl…" at bounding box center [196, 68] width 181 height 29
paste textarea "American-style milkshake with real, in-house-made ice cream"
type textarea "American-style milkshake with real, in-house-made ice cream"
click at [399, 54] on div "Description (Ar)" at bounding box center [402, 69] width 197 height 36
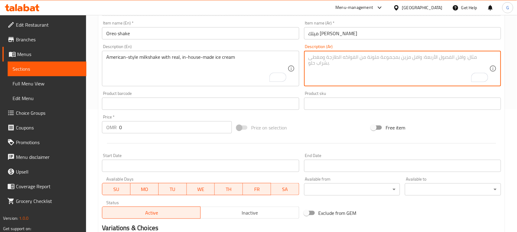
paste textarea "ميلك شيك على الطريقة الأمريكية مع آيس كريم حقيقي مصنوع في المنزل"
type textarea "ميلك شيك على الطريقة الأمريكية مع آيس كريم حقيقي مصنوع في المنزل"
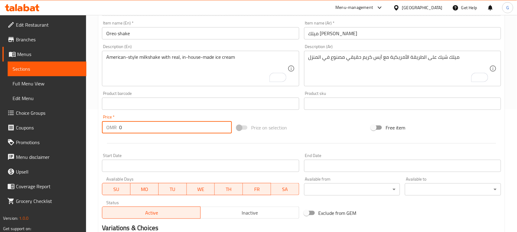
drag, startPoint x: 115, startPoint y: 129, endPoint x: 109, endPoint y: 127, distance: 5.9
click at [111, 129] on div "OMR 0 Price *" at bounding box center [167, 127] width 130 height 12
paste input "2.1"
type input "2.1"
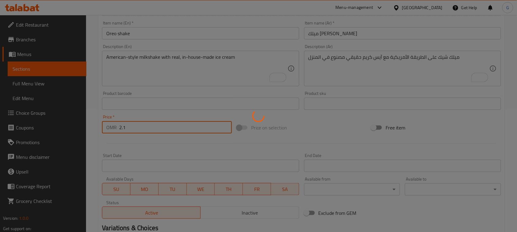
type input "0"
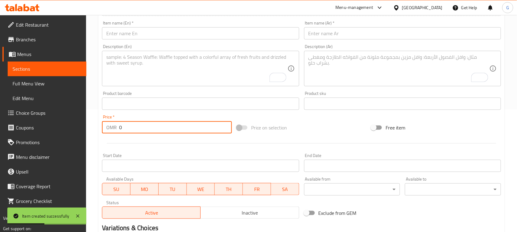
scroll to position [85, 0]
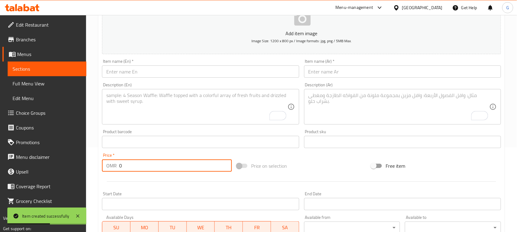
click at [185, 71] on input "text" at bounding box center [200, 72] width 197 height 12
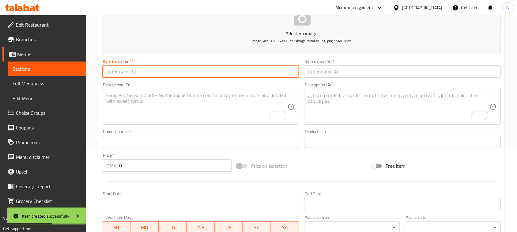
paste input "Mango shake"
type input "Mango shake"
click at [367, 68] on input "text" at bounding box center [402, 72] width 197 height 12
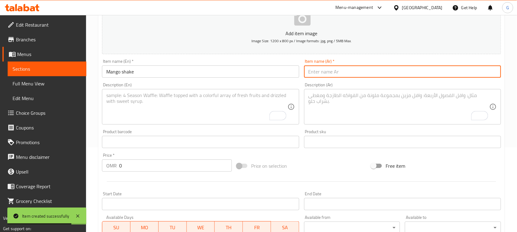
paste input "ميلك شيك المانجو"
type input "ميلك شيك المانجو"
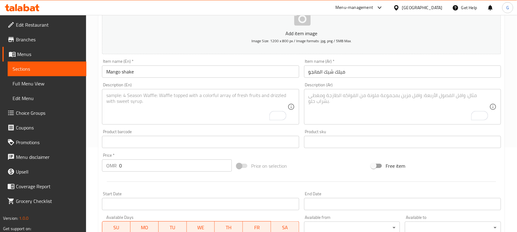
click at [221, 109] on textarea "To enrich screen reader interactions, please activate Accessibility in Grammarl…" at bounding box center [196, 107] width 181 height 29
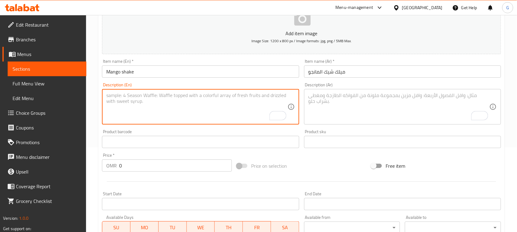
paste textarea "American-style milkshake with real, in-house-made ice cream"
type textarea "American-style milkshake with real, in-house-made ice cream"
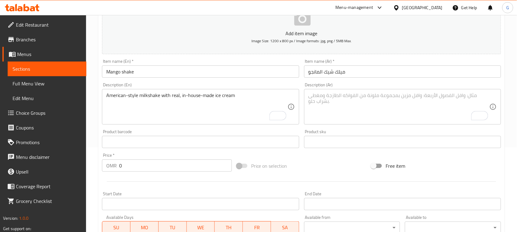
click at [448, 97] on textarea "To enrich screen reader interactions, please activate Accessibility in Grammarl…" at bounding box center [399, 107] width 181 height 29
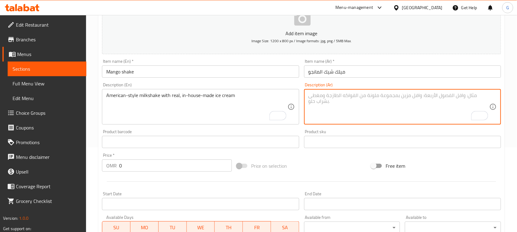
paste textarea "ميلك شيك على الطريقة الأمريكية مع آيس كريم حقيقي مصنوع في المنزل"
type textarea "ميلك شيك على الطريقة الأمريكية مع آيس كريم حقيقي مصنوع في المنزل"
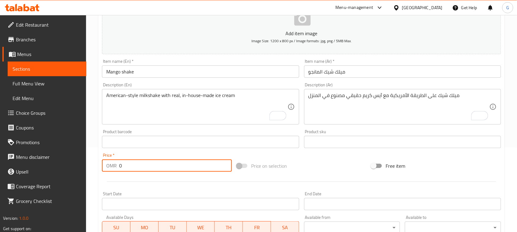
drag, startPoint x: 123, startPoint y: 166, endPoint x: 110, endPoint y: 165, distance: 12.7
click at [110, 165] on div "OMR 0 Price *" at bounding box center [167, 166] width 130 height 12
type input "2.1"
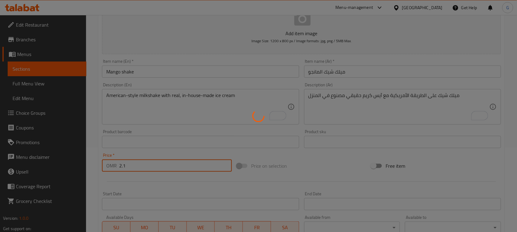
type input "0"
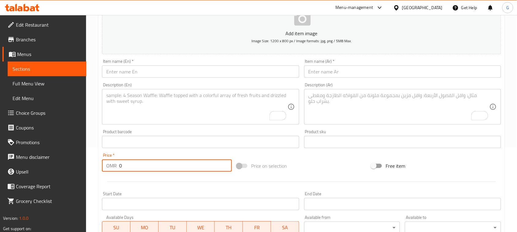
click at [249, 70] on input "text" at bounding box center [200, 72] width 197 height 12
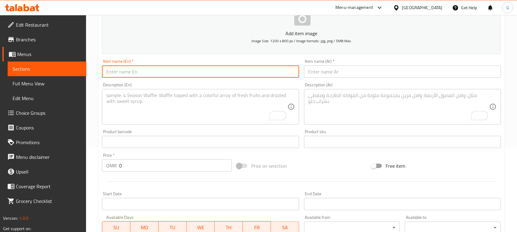
paste input "Kit kat milkshake"
click at [118, 72] on input "Kit kat milkshake" at bounding box center [200, 72] width 197 height 12
click at [113, 74] on input "Kit kat milkshake" at bounding box center [200, 72] width 197 height 12
drag, startPoint x: 125, startPoint y: 70, endPoint x: 104, endPoint y: 73, distance: 20.5
click at [104, 74] on input "Kitkat milkshake" at bounding box center [200, 72] width 197 height 12
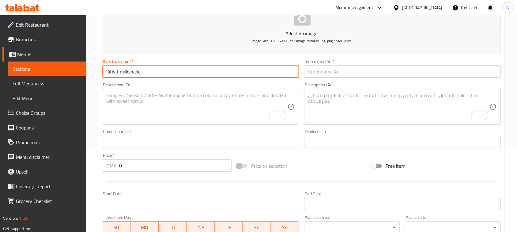
drag, startPoint x: 104, startPoint y: 73, endPoint x: 113, endPoint y: 73, distance: 8.9
click at [107, 73] on input "Kitkat milkshake" at bounding box center [200, 72] width 197 height 12
click at [113, 73] on input "Kitkat milkshake" at bounding box center [200, 72] width 197 height 12
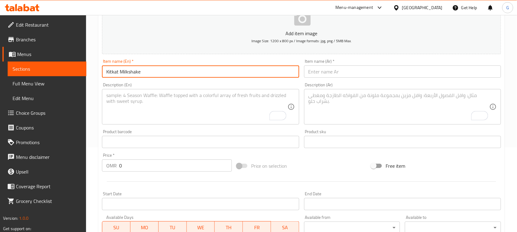
type input "Kitkat Milkshake"
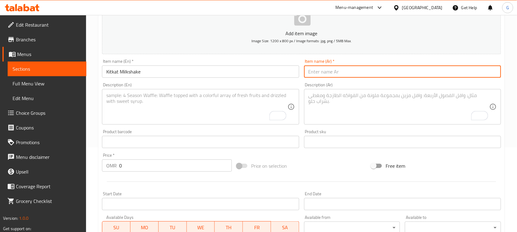
click at [352, 74] on input "text" at bounding box center [402, 72] width 197 height 12
paste input "ميلك شيك كيت كات"
type input "ميلك شيك كيت كات"
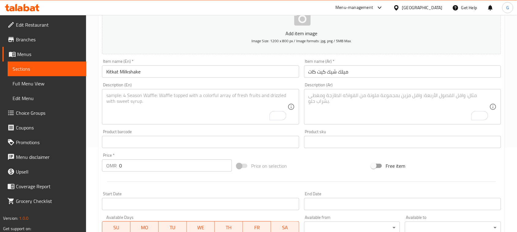
click at [209, 103] on textarea "To enrich screen reader interactions, please activate Accessibility in Grammarl…" at bounding box center [196, 107] width 181 height 29
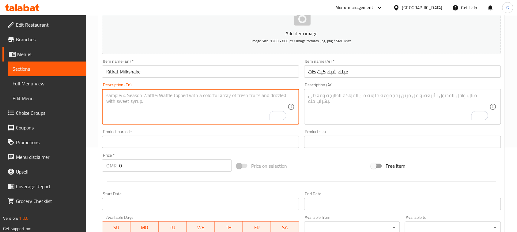
paste textarea "American-style milkshake with real, in-house-made ice cream"
type textarea "American-style milkshake with real, in-house-made ice cream"
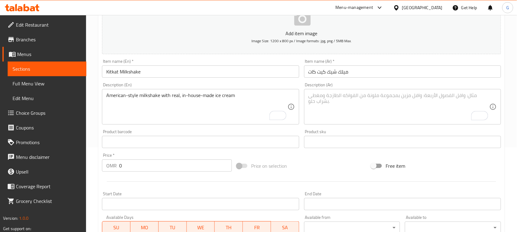
click at [451, 93] on textarea "To enrich screen reader interactions, please activate Accessibility in Grammarl…" at bounding box center [399, 107] width 181 height 29
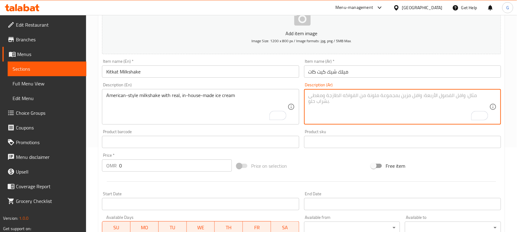
paste textarea "ميلك شيك على الطريقة الأمريكية مع آيس كريم حقيقي مصنوع في المنزل"
type textarea "ميلك شيك على الطريقة الأمريكية مع آيس كريم حقيقي مصنوع في المنزل"
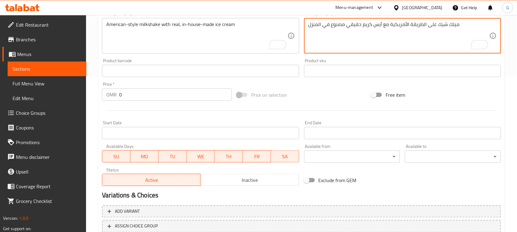
scroll to position [161, 0]
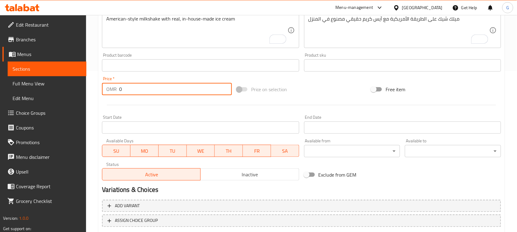
drag, startPoint x: 123, startPoint y: 89, endPoint x: 109, endPoint y: 86, distance: 14.1
click at [109, 86] on div "OMR 0 Price *" at bounding box center [167, 89] width 130 height 12
type input "2.1"
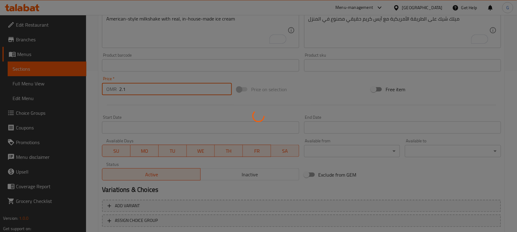
type input "0"
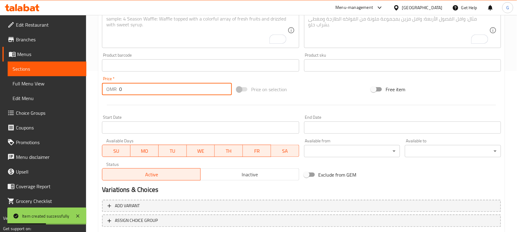
scroll to position [46, 0]
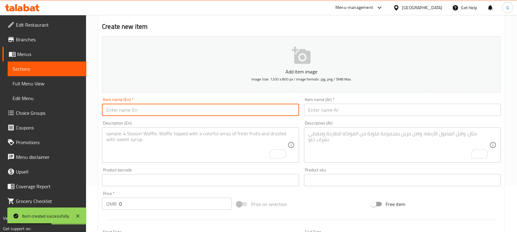
click at [155, 110] on input "text" at bounding box center [200, 110] width 197 height 12
paste input "Chocolate milkshake"
type input "Chocolate Milkshake"
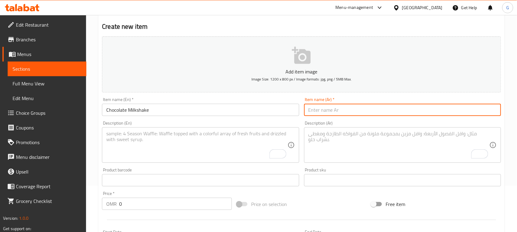
click at [357, 112] on input "text" at bounding box center [402, 110] width 197 height 12
paste input "ميلك شيك الشوكولاتة"
type input "ميلك شيك الشوكولاتة"
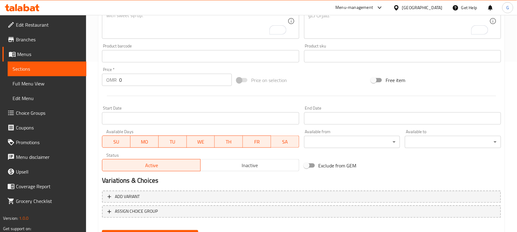
scroll to position [123, 0]
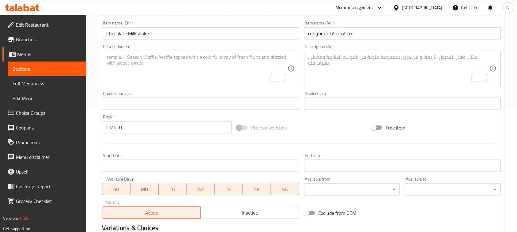
click at [191, 76] on textarea "To enrich screen reader interactions, please activate Accessibility in Grammarl…" at bounding box center [196, 68] width 181 height 29
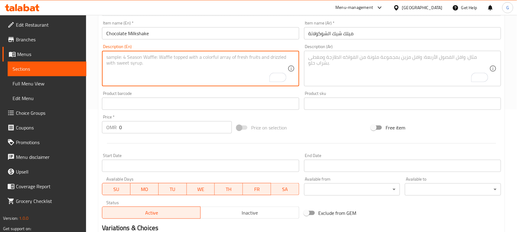
paste textarea "American-style milkshake with real, in-house-made ice cream"
type textarea "American-style milkshake with real, in-house-made ice cream"
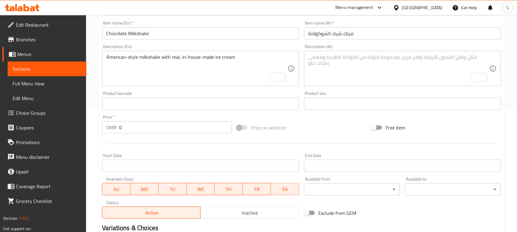
click at [399, 67] on textarea "To enrich screen reader interactions, please activate Accessibility in Grammarl…" at bounding box center [399, 68] width 181 height 29
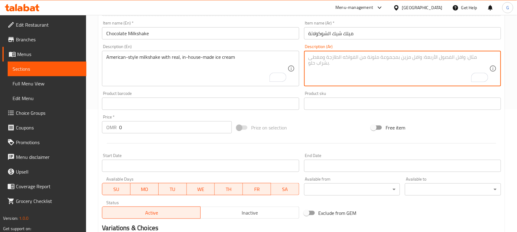
paste textarea "ميلك شيك على الطريقة الأمريكية مع آيس كريم حقيقي مصنوع في المنزل"
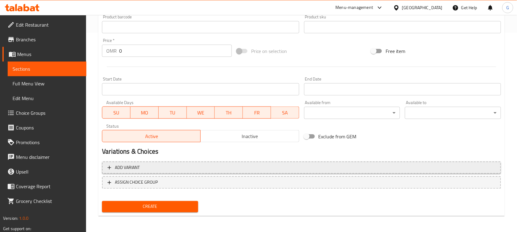
type textarea "ميلك شيك على الطريقة الأمريكية مع آيس كريم حقيقي مصنوع في المنزل"
click at [319, 166] on span "Add variant" at bounding box center [302, 168] width 388 height 8
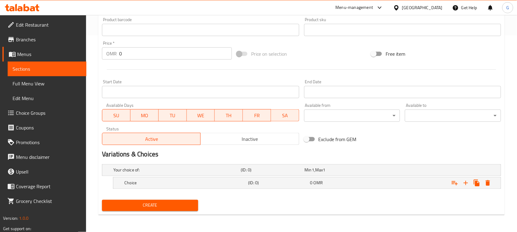
scroll to position [196, 0]
click at [463, 184] on icon "Expand" at bounding box center [465, 183] width 7 height 7
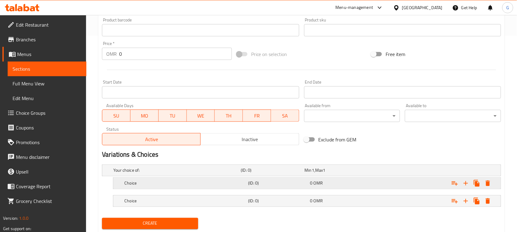
click at [338, 174] on div "0 OMR" at bounding box center [335, 171] width 61 height 6
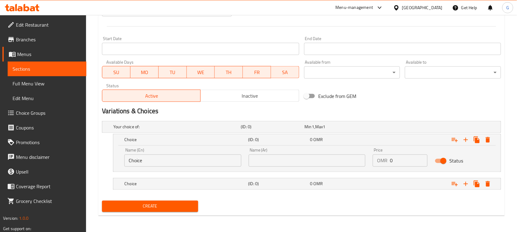
scroll to position [241, 0]
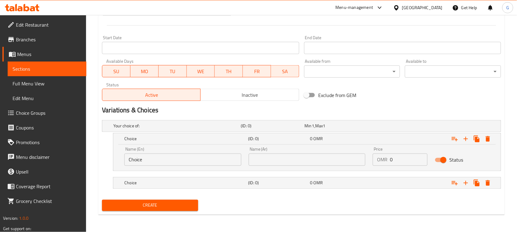
click at [190, 161] on input "Choice" at bounding box center [182, 160] width 117 height 12
click at [190, 162] on input "Choice" at bounding box center [182, 160] width 117 height 12
type input "ص"
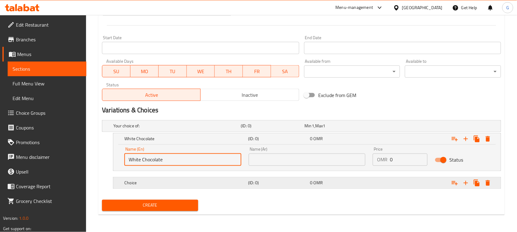
type input "White Chocolate"
click at [196, 133] on div "Choice (ID: 0) 0 OMR" at bounding box center [303, 125] width 383 height 13
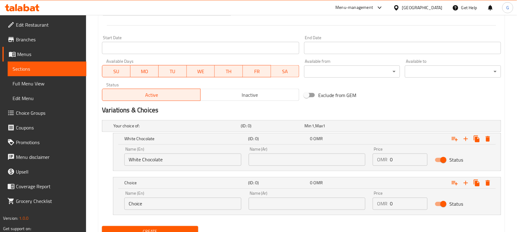
click at [135, 206] on input "Choice" at bounding box center [182, 204] width 117 height 12
type input "Dark Chocolate"
drag, startPoint x: 156, startPoint y: 167, endPoint x: 156, endPoint y: 162, distance: 5.2
click at [156, 166] on div "Name (En) White Chocolate Name (En)" at bounding box center [183, 157] width 124 height 26
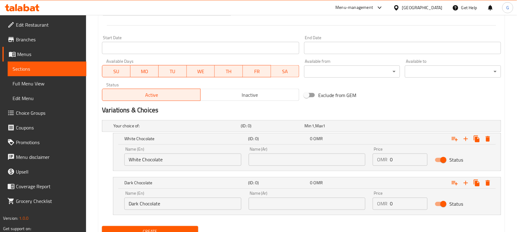
click at [156, 162] on input "White Chocolate" at bounding box center [182, 160] width 117 height 12
click at [320, 163] on input "text" at bounding box center [307, 160] width 117 height 12
paste input "الشوكولاتة البيضاء"
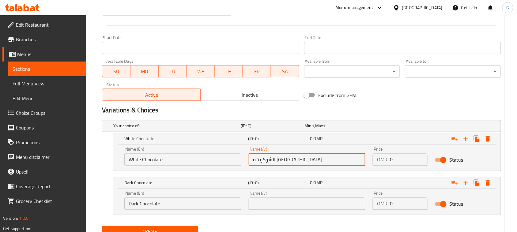
type input "الشوكولاتة البيضاء"
click at [151, 209] on input "Dark Chocolate" at bounding box center [182, 204] width 117 height 12
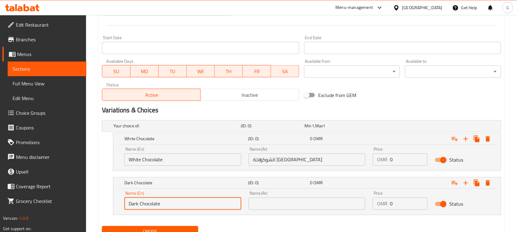
click at [151, 209] on input "Dark Chocolate" at bounding box center [182, 204] width 117 height 12
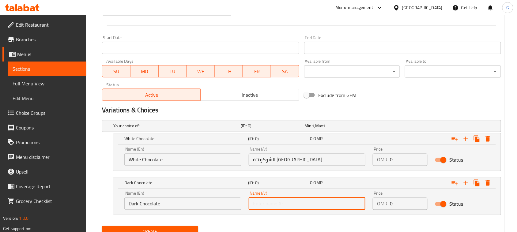
click at [308, 200] on input "text" at bounding box center [307, 204] width 117 height 12
paste input "الشوكولاتة الداكنة"
type input "الشوكولاتة الداكنة"
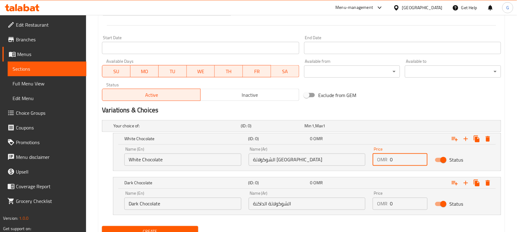
drag, startPoint x: 399, startPoint y: 157, endPoint x: 383, endPoint y: 158, distance: 15.4
click at [384, 158] on div "OMR 0 Price" at bounding box center [400, 160] width 55 height 12
type input "2.1"
drag, startPoint x: 397, startPoint y: 204, endPoint x: 387, endPoint y: 204, distance: 10.4
click at [387, 204] on div "OMR 0 Price" at bounding box center [400, 204] width 55 height 12
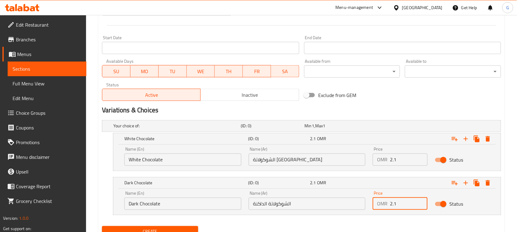
type input "2.1"
click at [102, 226] on button "Create" at bounding box center [150, 231] width 96 height 11
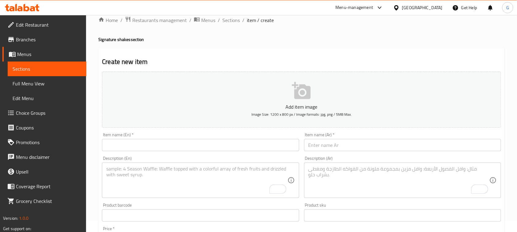
scroll to position [0, 0]
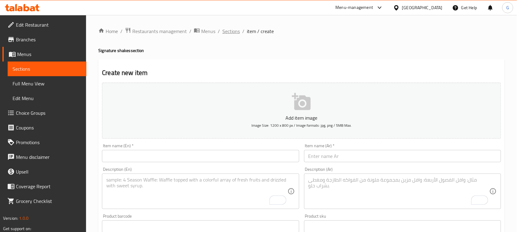
click at [230, 34] on span "Sections" at bounding box center [230, 31] width 17 height 7
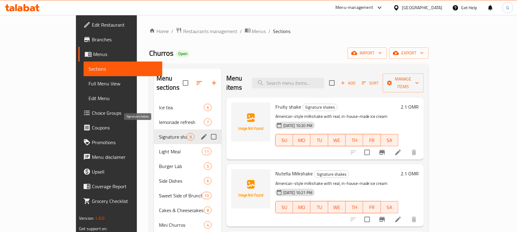
click at [159, 133] on span "Signature shakes" at bounding box center [173, 136] width 28 height 7
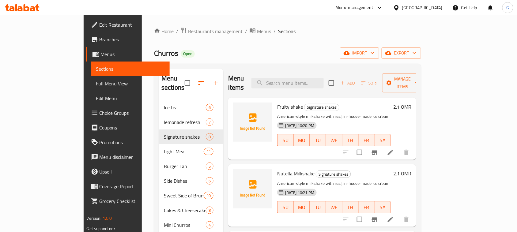
click at [356, 80] on span "Add" at bounding box center [347, 83] width 17 height 7
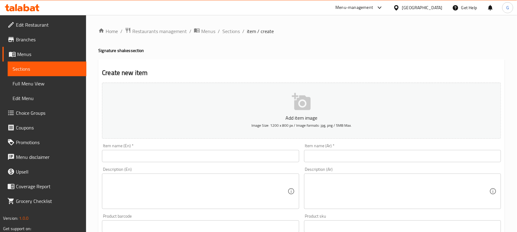
click at [260, 155] on input "text" at bounding box center [200, 156] width 197 height 12
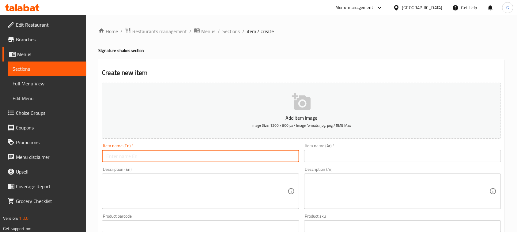
paste input "Bueno milkshake"
type input "Bueno milkshake"
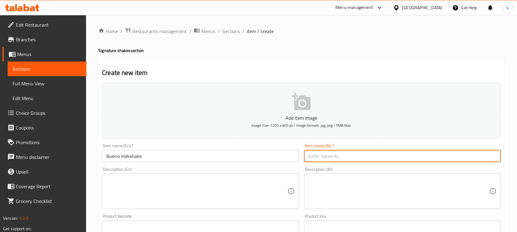
click at [325, 154] on input "text" at bounding box center [402, 156] width 197 height 12
paste input "ميلك شيك بوينو"
type input "ميلك شيك بوينو"
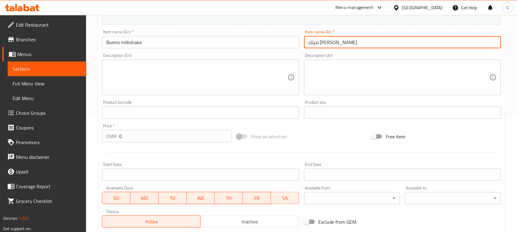
scroll to position [153, 0]
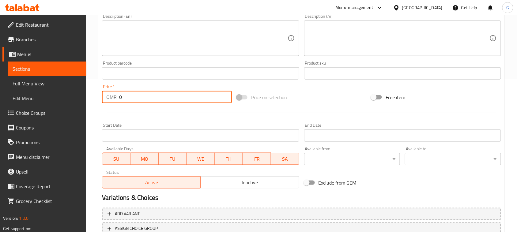
drag, startPoint x: 127, startPoint y: 97, endPoint x: 117, endPoint y: 96, distance: 9.2
click at [117, 96] on div "OMR 0 Price *" at bounding box center [167, 97] width 130 height 12
paste input "2.1"
type input "2.1"
click at [248, 34] on textarea at bounding box center [196, 38] width 181 height 29
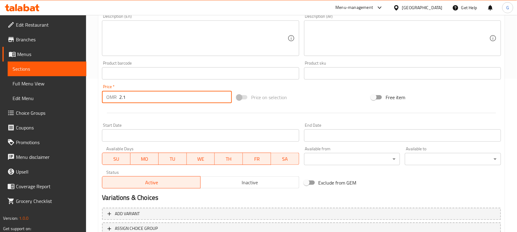
paste textarea "American-style milkshake with real, in-house-made ice cream"
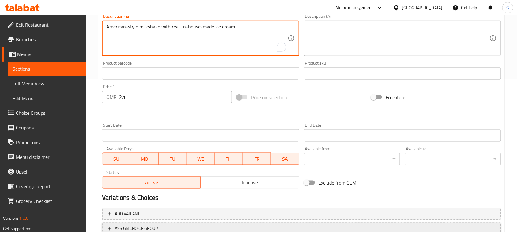
type textarea "American-style milkshake with real, in-house-made ice cream"
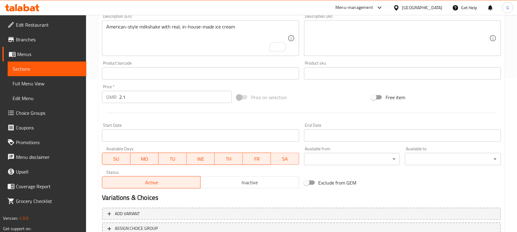
click at [373, 40] on textarea at bounding box center [399, 38] width 181 height 29
paste textarea "ميلك شيك على الطريقة الأمريكية مع آيس كريم حقيقي مصنوع في المنزل"
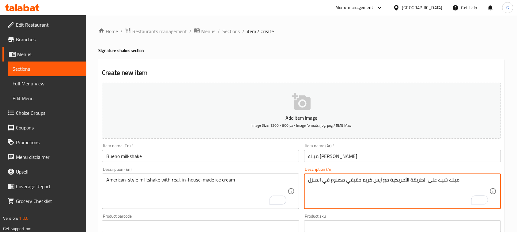
scroll to position [199, 0]
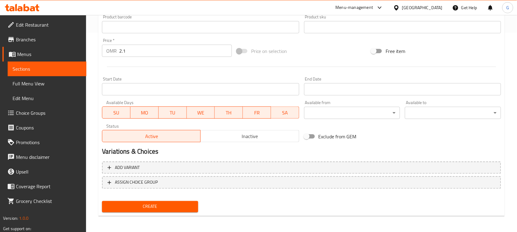
type textarea "ميلك شيك على الطريقة الأمريكية مع آيس كريم حقيقي مصنوع في المنزل"
click at [161, 207] on span "Create" at bounding box center [150, 207] width 86 height 8
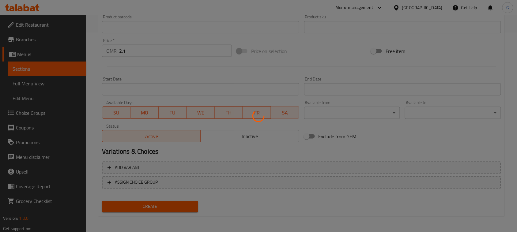
type input "0"
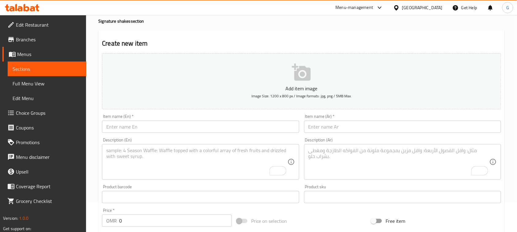
scroll to position [0, 0]
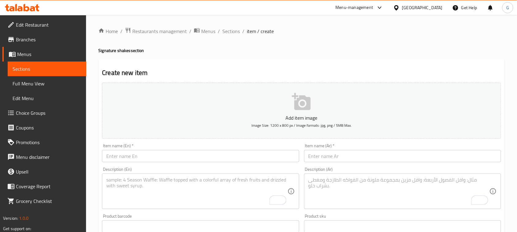
click at [234, 28] on span "Sections" at bounding box center [230, 31] width 17 height 7
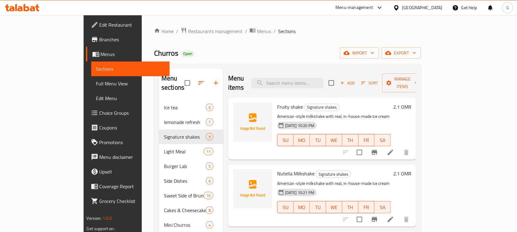
click at [434, 34] on div "Home / Restaurants management / Menus / Sections Churros Open import export Men…" at bounding box center [288, 170] width 292 height 311
click at [416, 50] on span "export" at bounding box center [402, 53] width 30 height 8
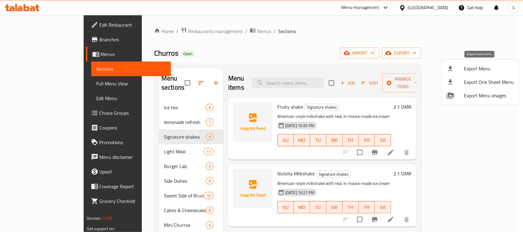
click at [475, 69] on span "Export Menu" at bounding box center [489, 68] width 50 height 7
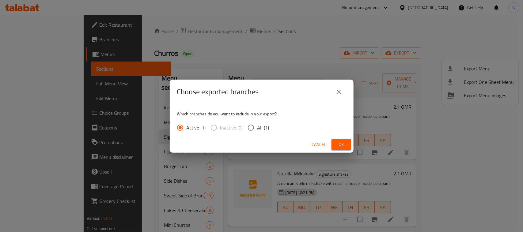
click at [346, 149] on button "Ok" at bounding box center [341, 144] width 20 height 11
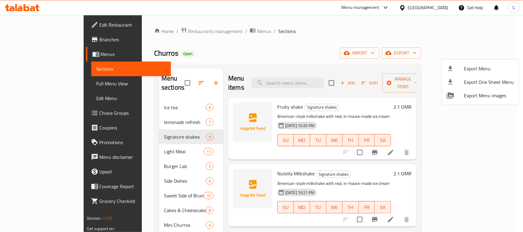
click at [495, 32] on div at bounding box center [261, 116] width 523 height 232
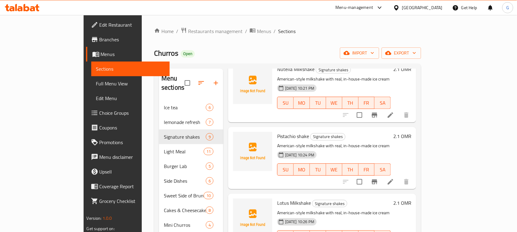
scroll to position [115, 0]
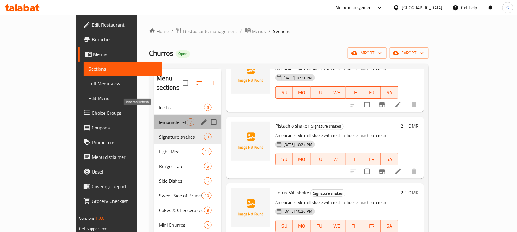
click at [159, 119] on span "lemonade refresh" at bounding box center [173, 122] width 28 height 7
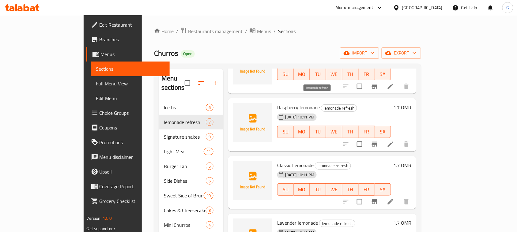
click at [321, 105] on span "lemonade refresh" at bounding box center [339, 108] width 36 height 7
copy div "lemonade refresh"
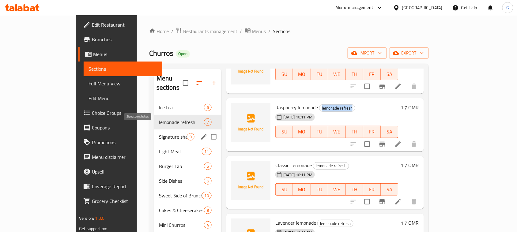
click at [159, 133] on span "Signature shakes" at bounding box center [173, 136] width 28 height 7
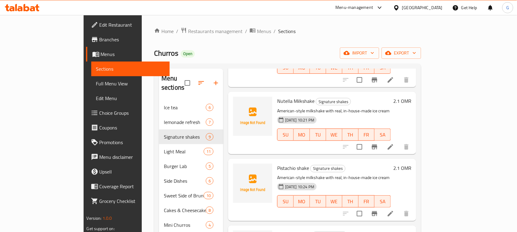
scroll to position [38, 0]
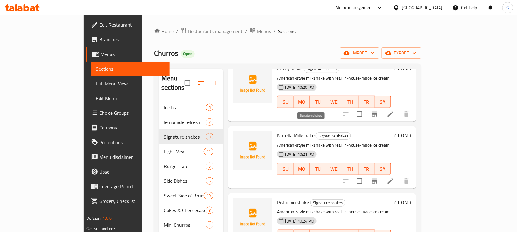
click at [316, 133] on span "Signature shakes" at bounding box center [333, 136] width 35 height 7
copy span "Signature shakes"
